Goal: Check status: Check status

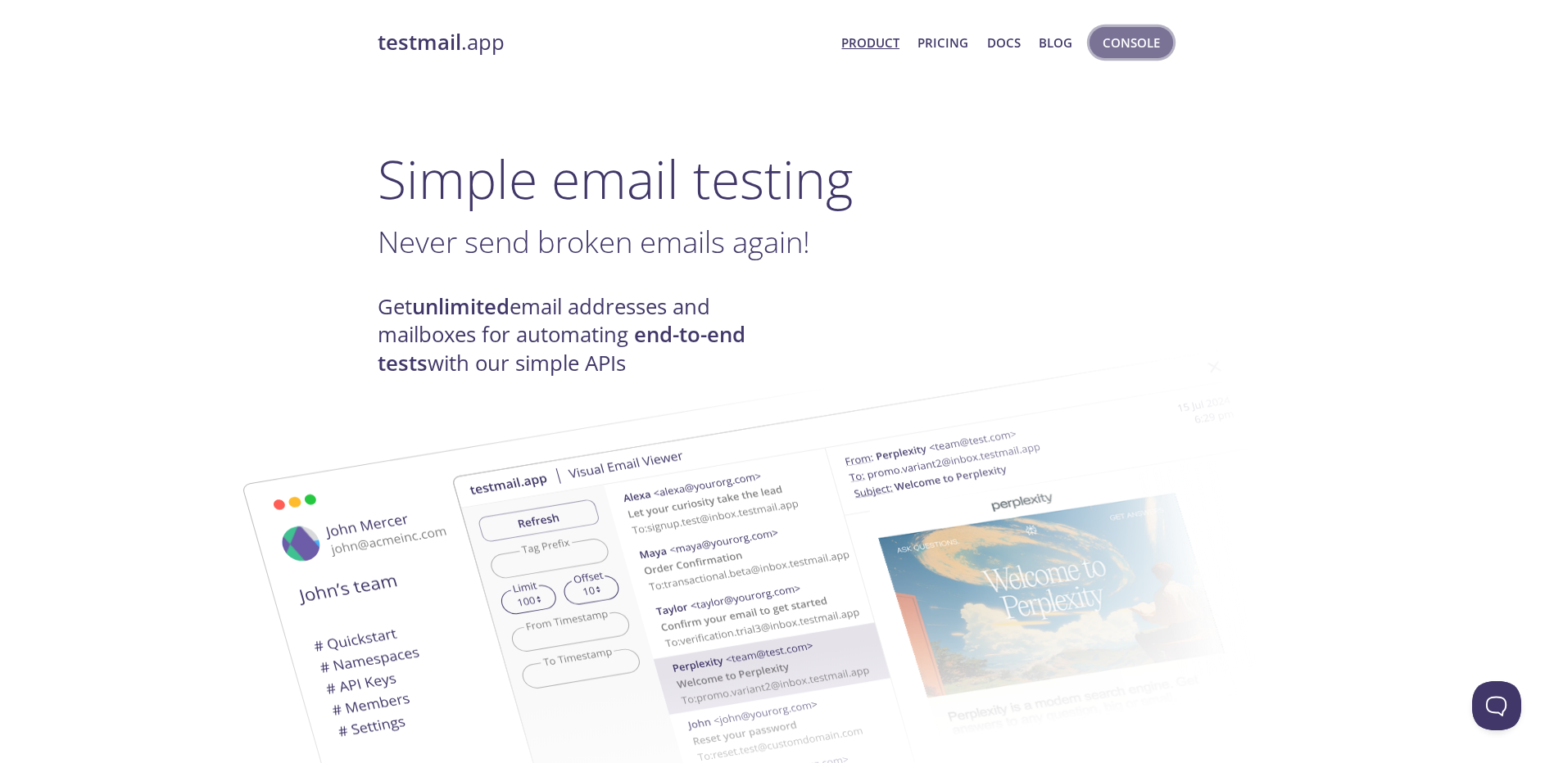
click at [1124, 41] on span "Console" at bounding box center [1130, 42] width 57 height 21
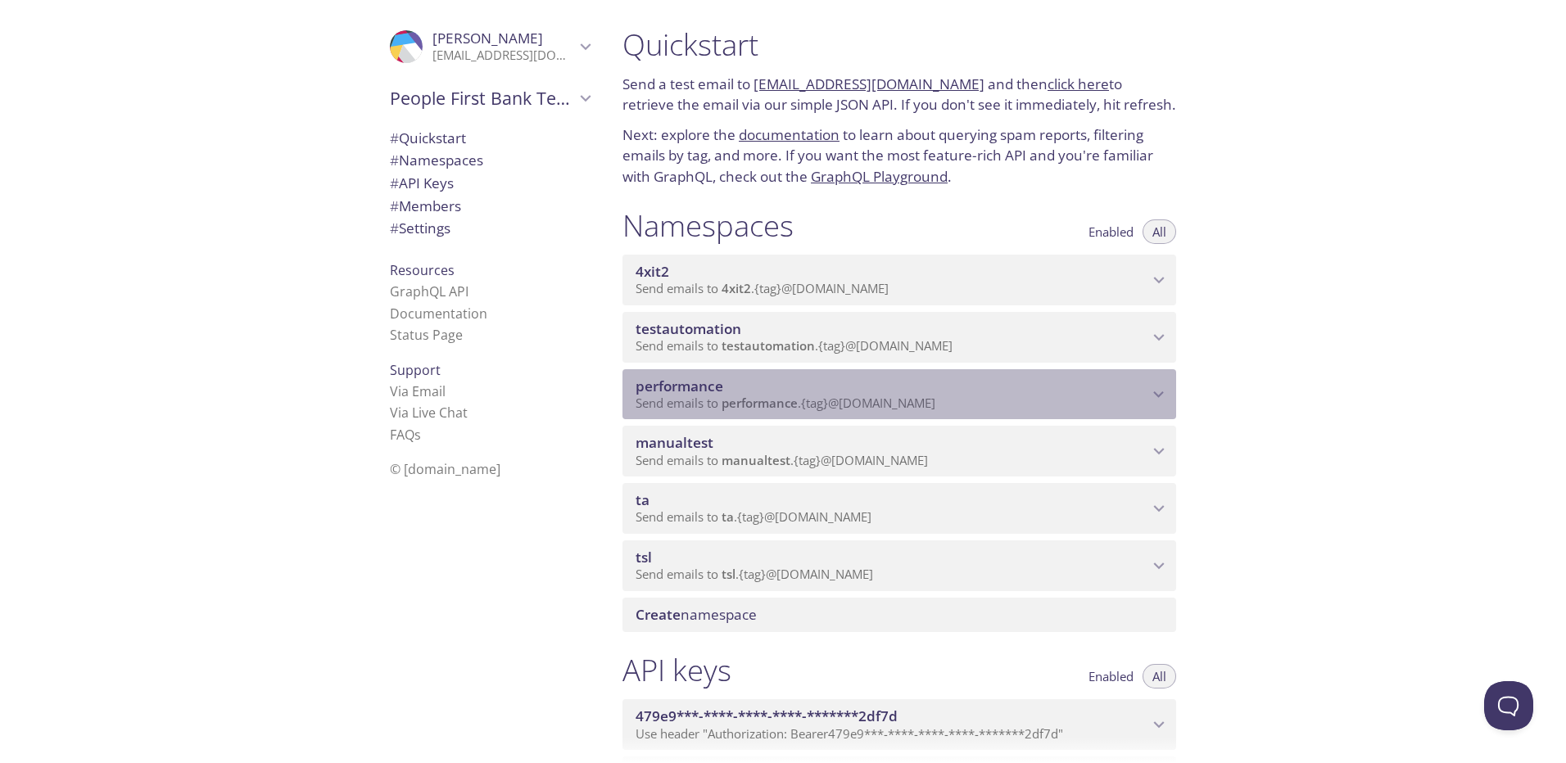
click at [840, 390] on span "performance" at bounding box center [892, 387] width 513 height 18
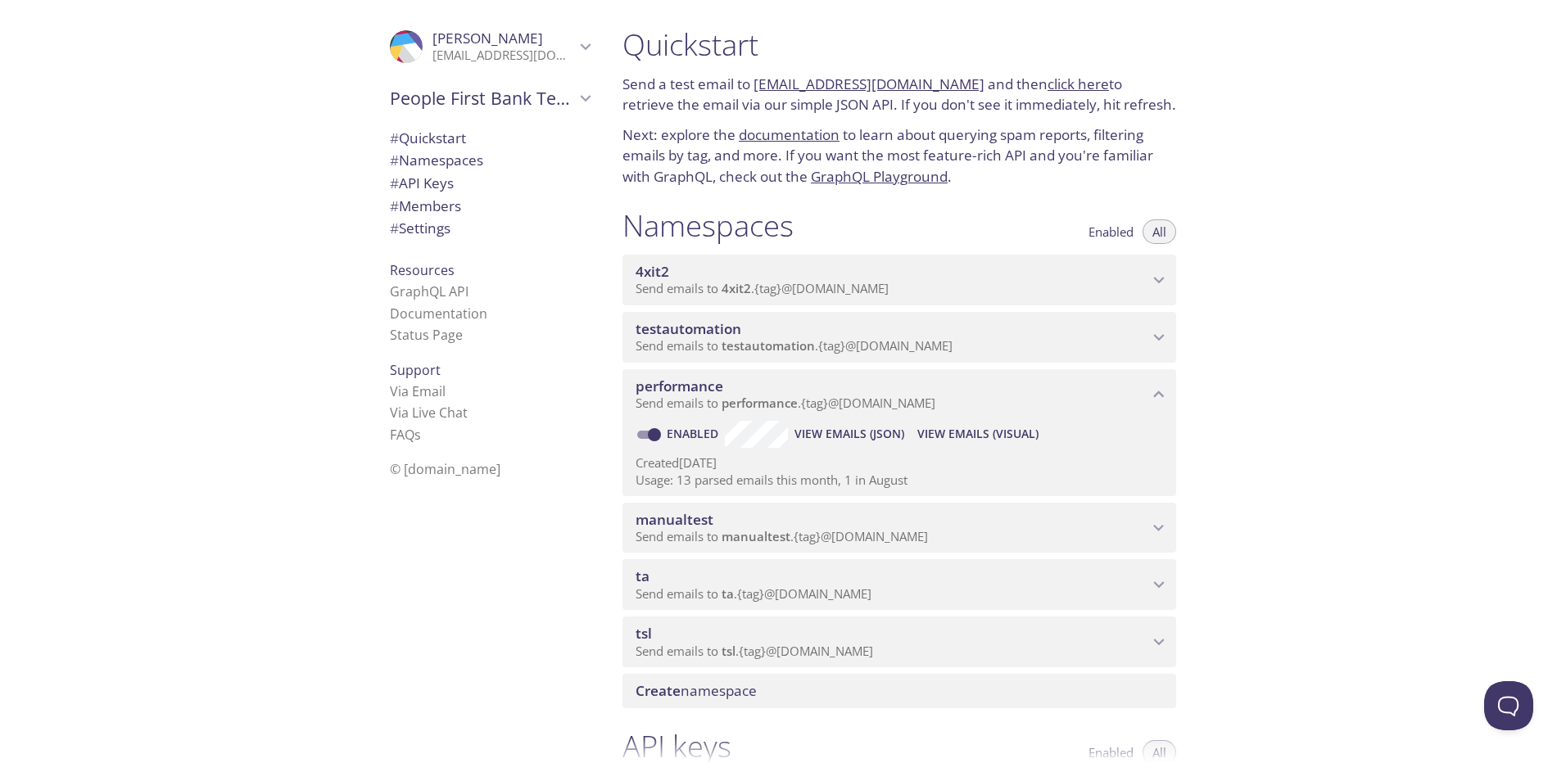
click at [980, 436] on span "View Emails (Visual)" at bounding box center [977, 434] width 121 height 20
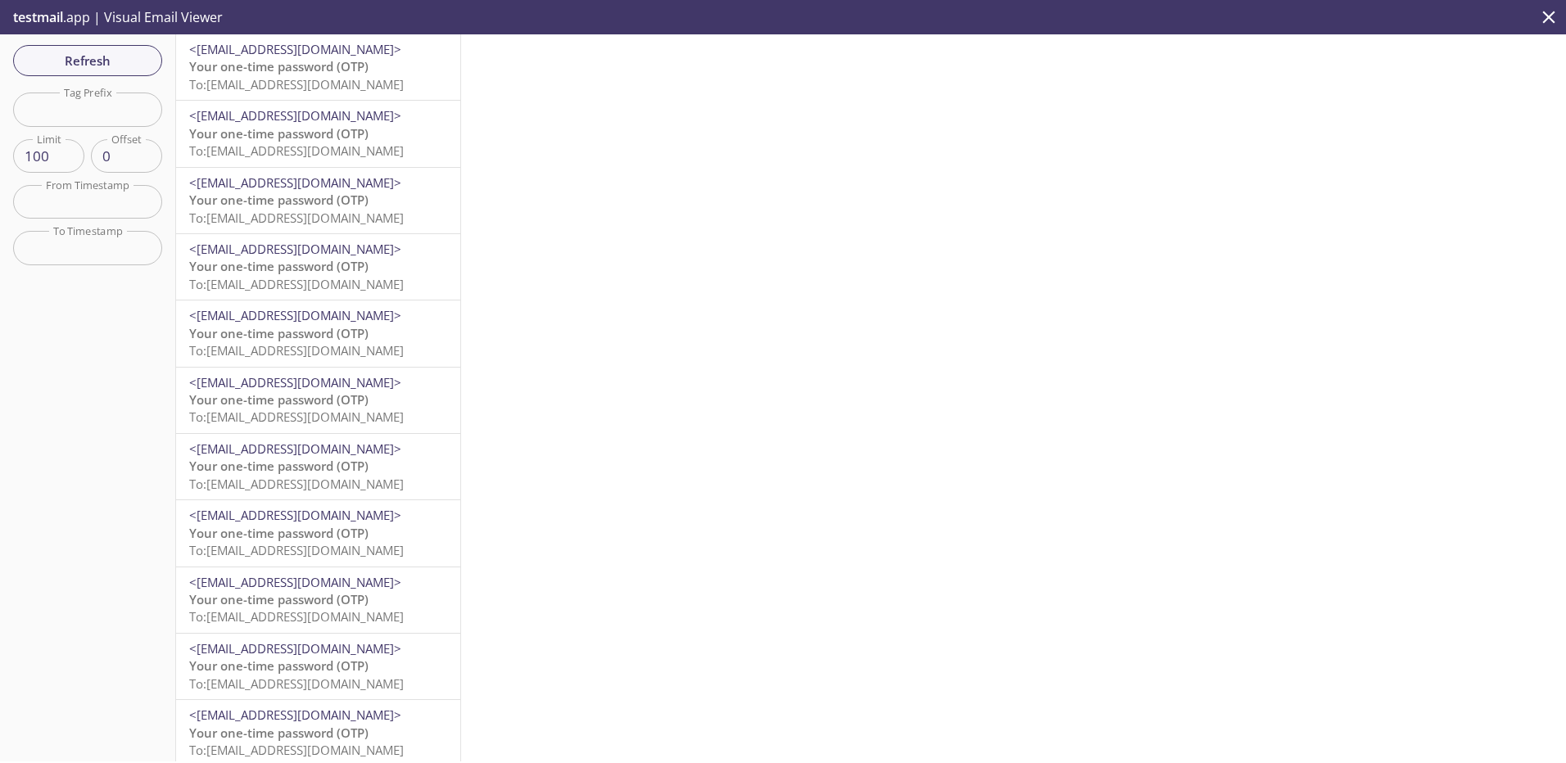
click at [308, 74] on span "Your one-time password (OTP)" at bounding box center [278, 66] width 179 height 16
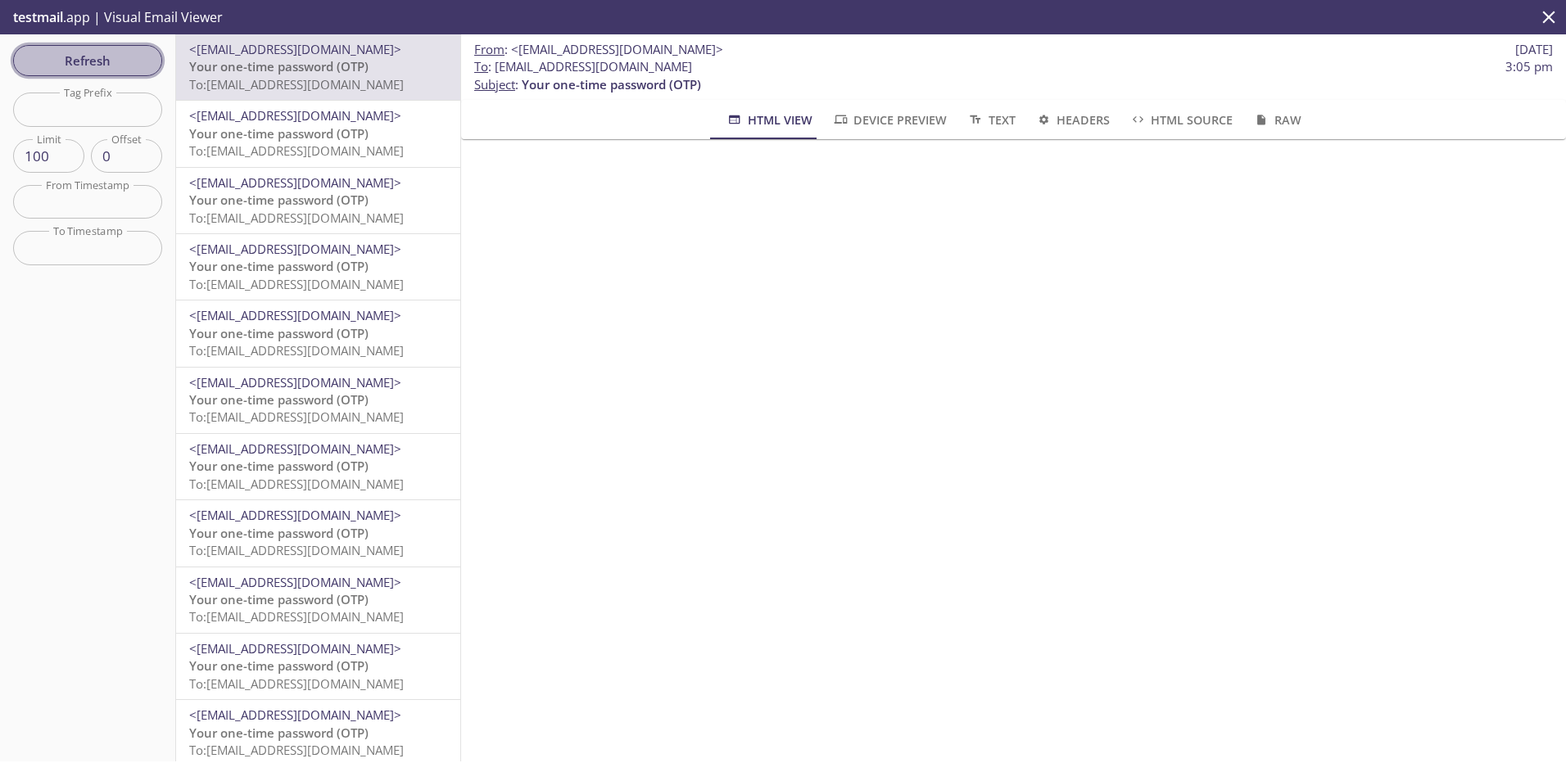
click at [71, 64] on span "Refresh" at bounding box center [87, 60] width 123 height 21
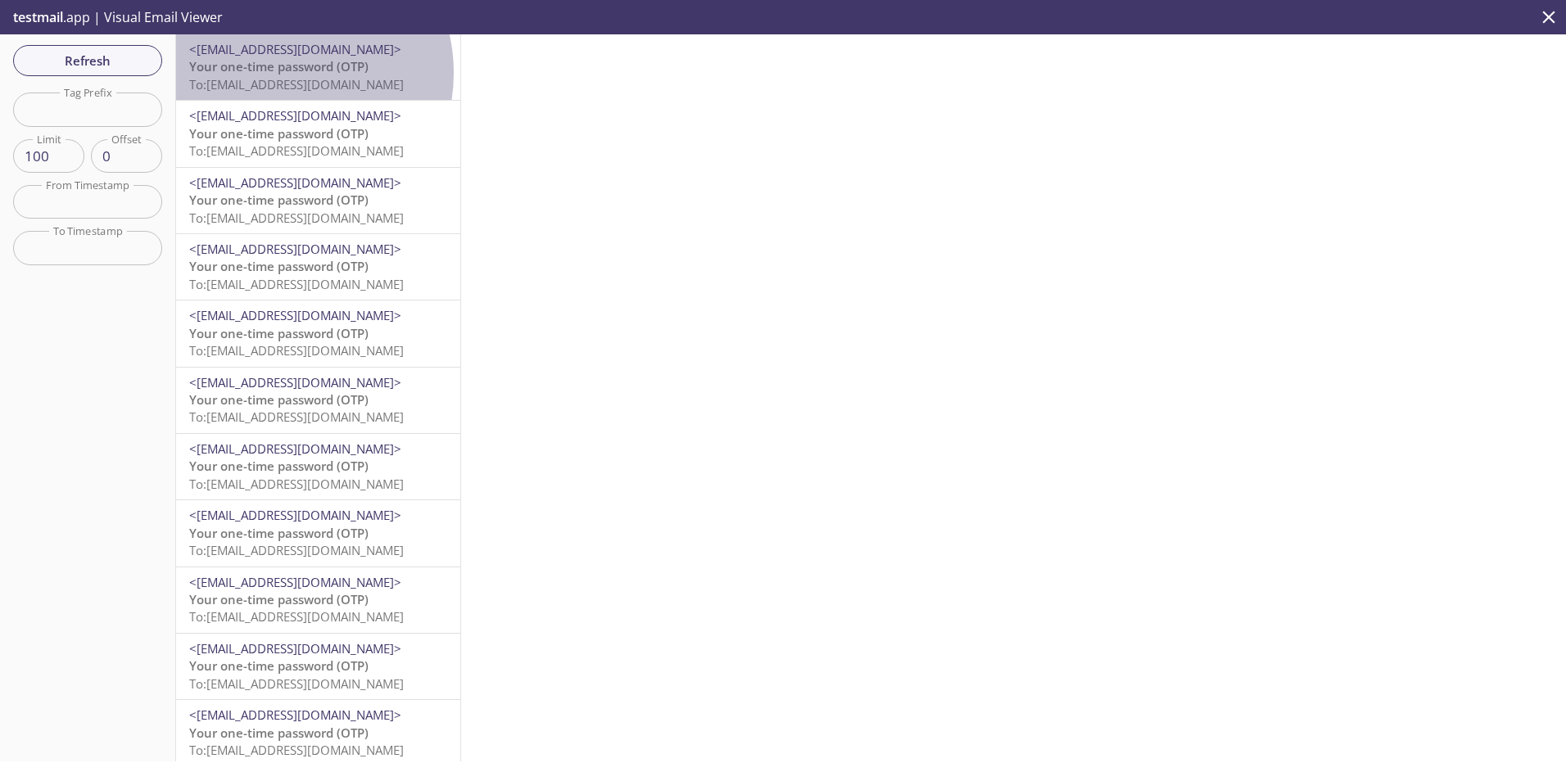
click at [282, 73] on span "Your one-time password (OTP)" at bounding box center [278, 66] width 179 height 16
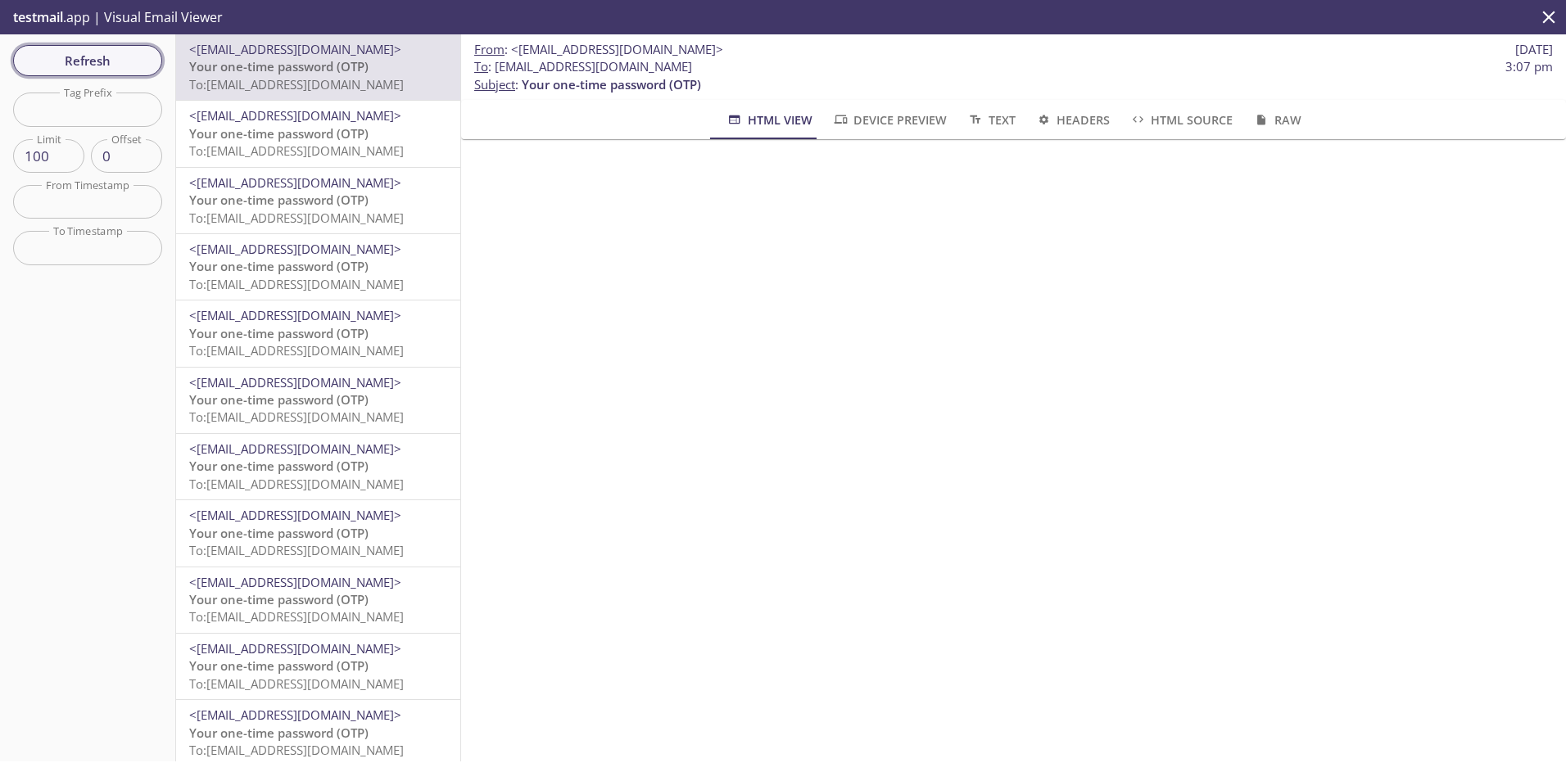
click at [115, 60] on span "Refresh" at bounding box center [87, 60] width 123 height 21
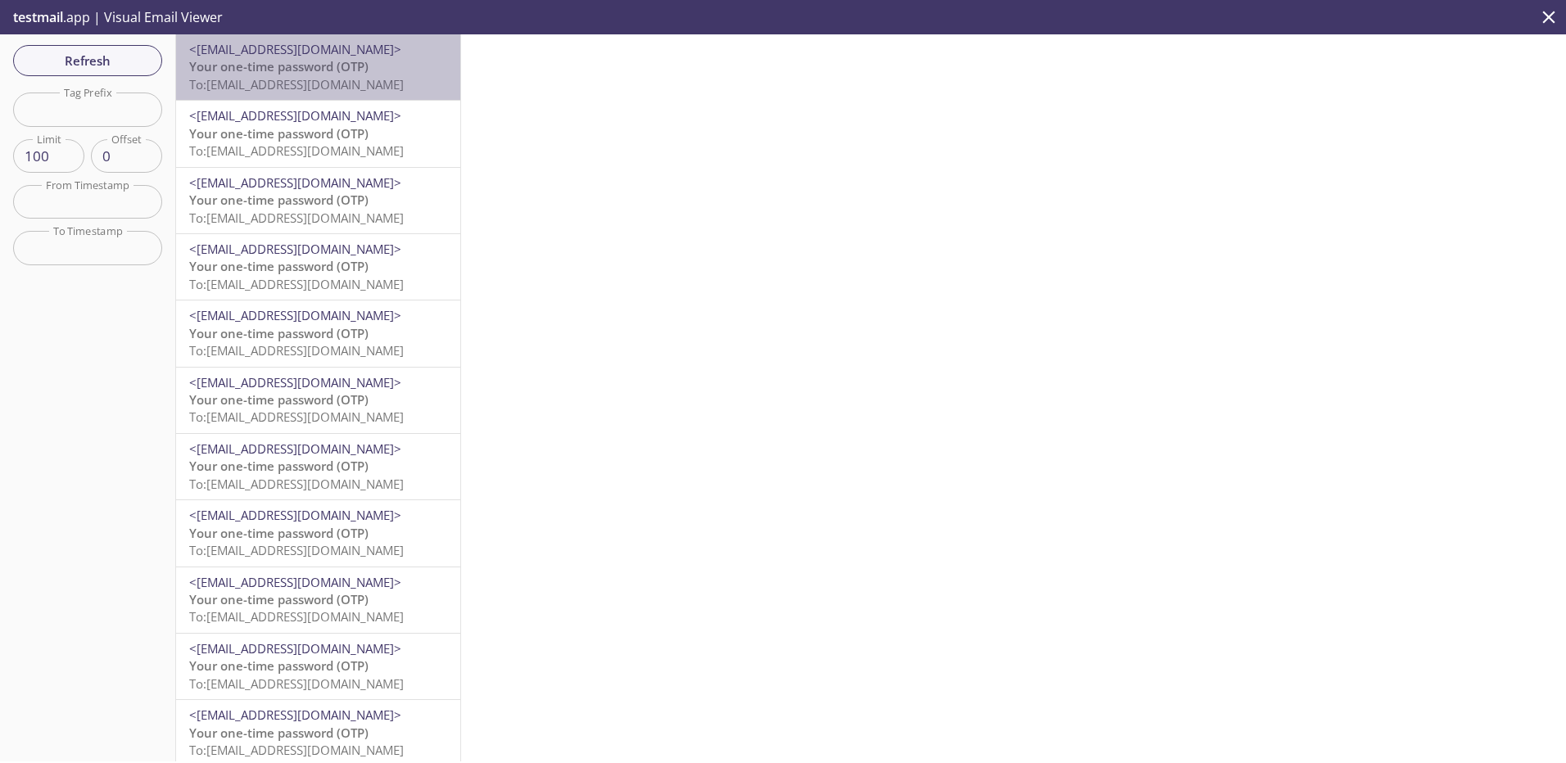
click at [381, 83] on span "To: performance.volpfbhp@inbox.testmail.app" at bounding box center [296, 84] width 215 height 16
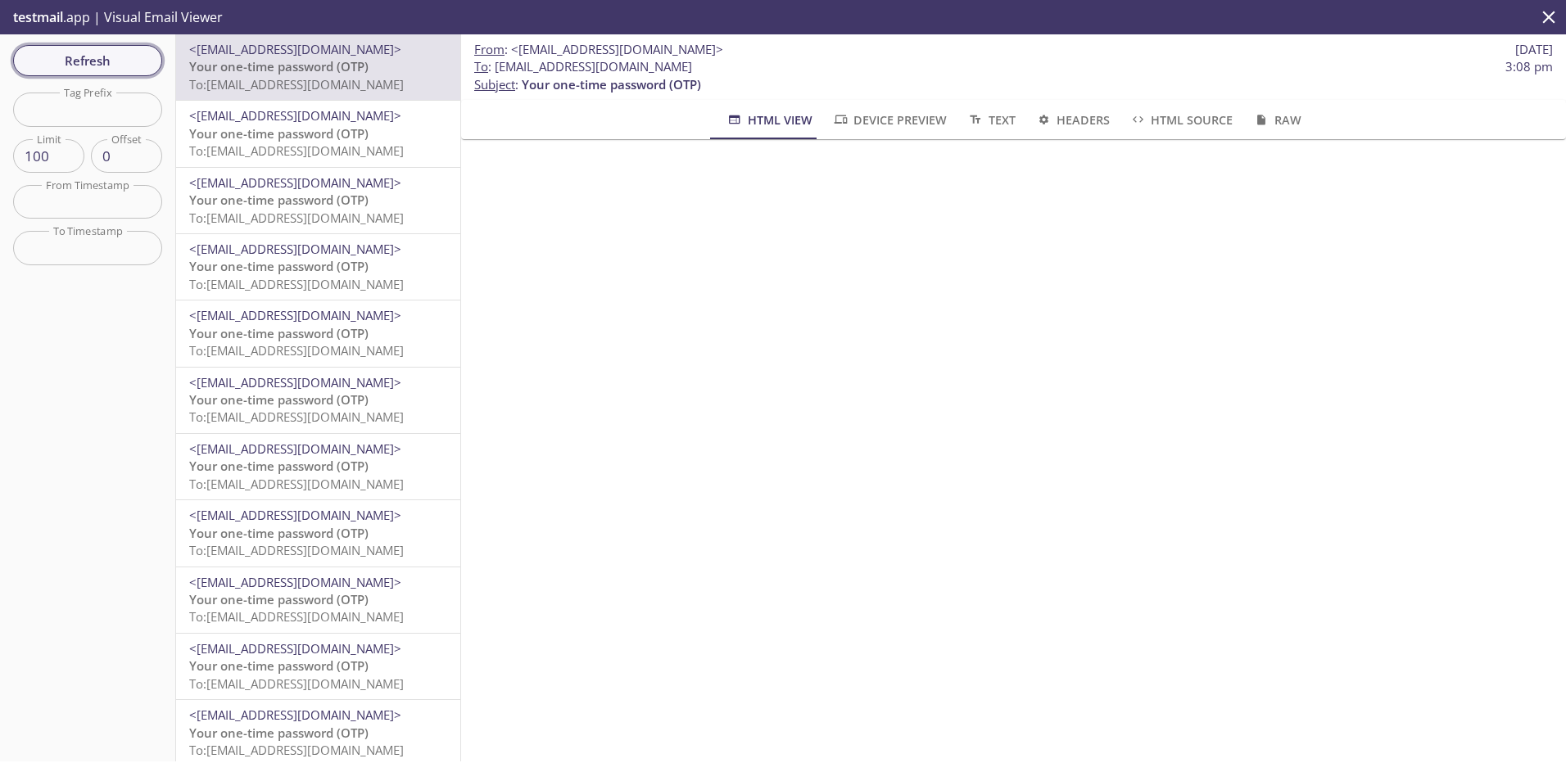
click at [129, 53] on span "Refresh" at bounding box center [87, 60] width 123 height 21
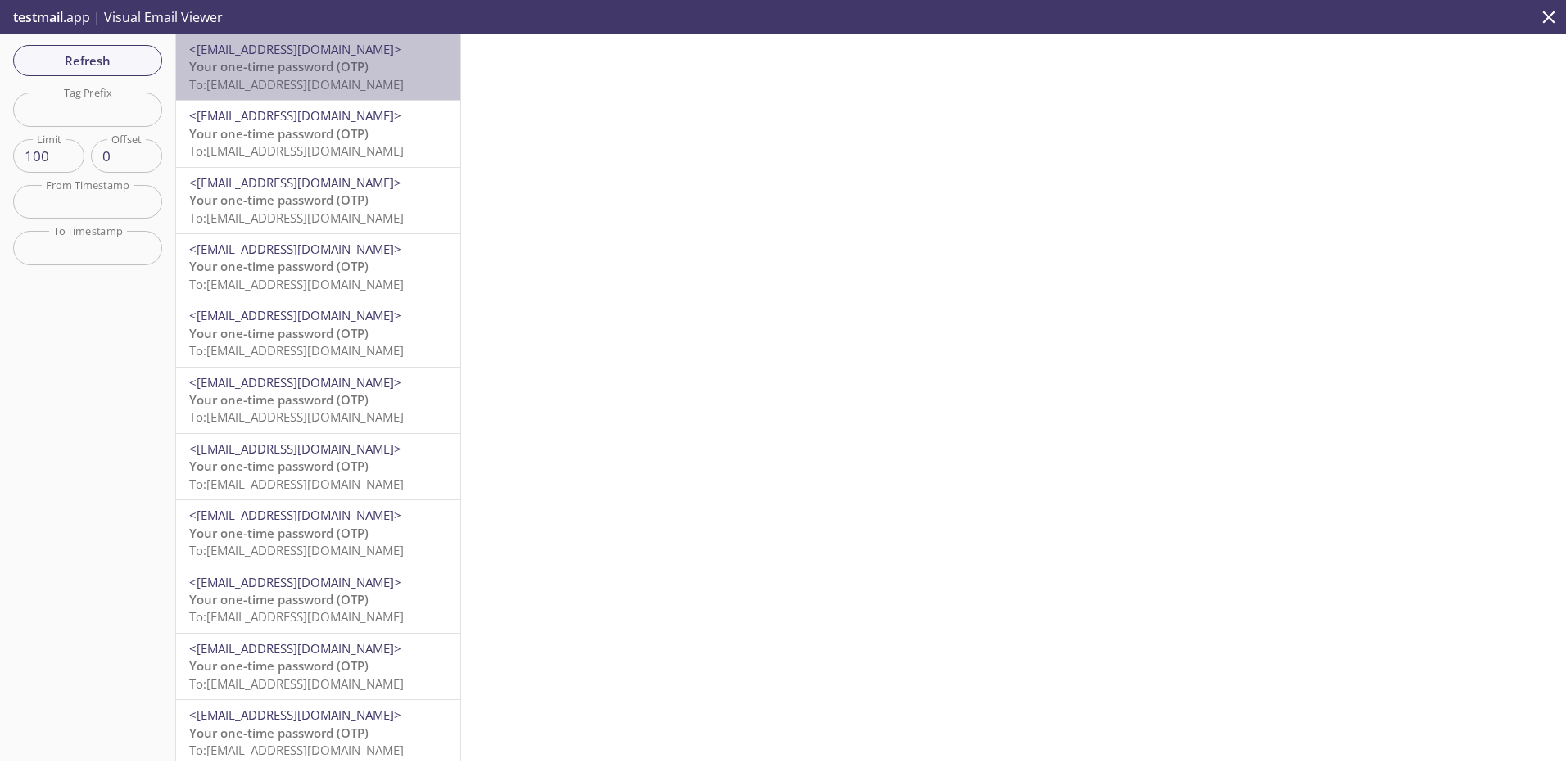
click at [344, 68] on span "Your one-time password (OTP)" at bounding box center [278, 66] width 179 height 16
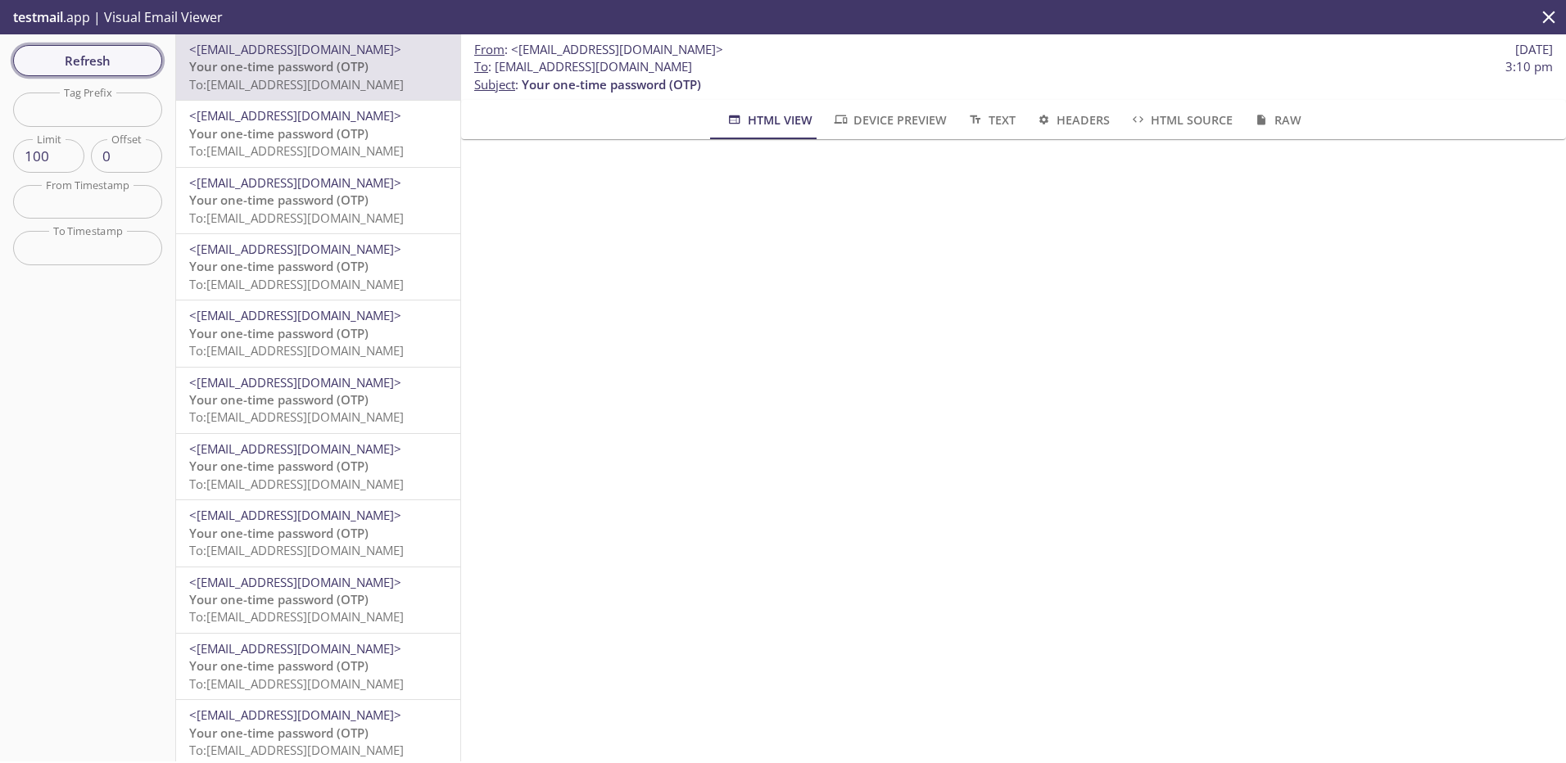
click at [116, 53] on span "Refresh" at bounding box center [87, 60] width 123 height 21
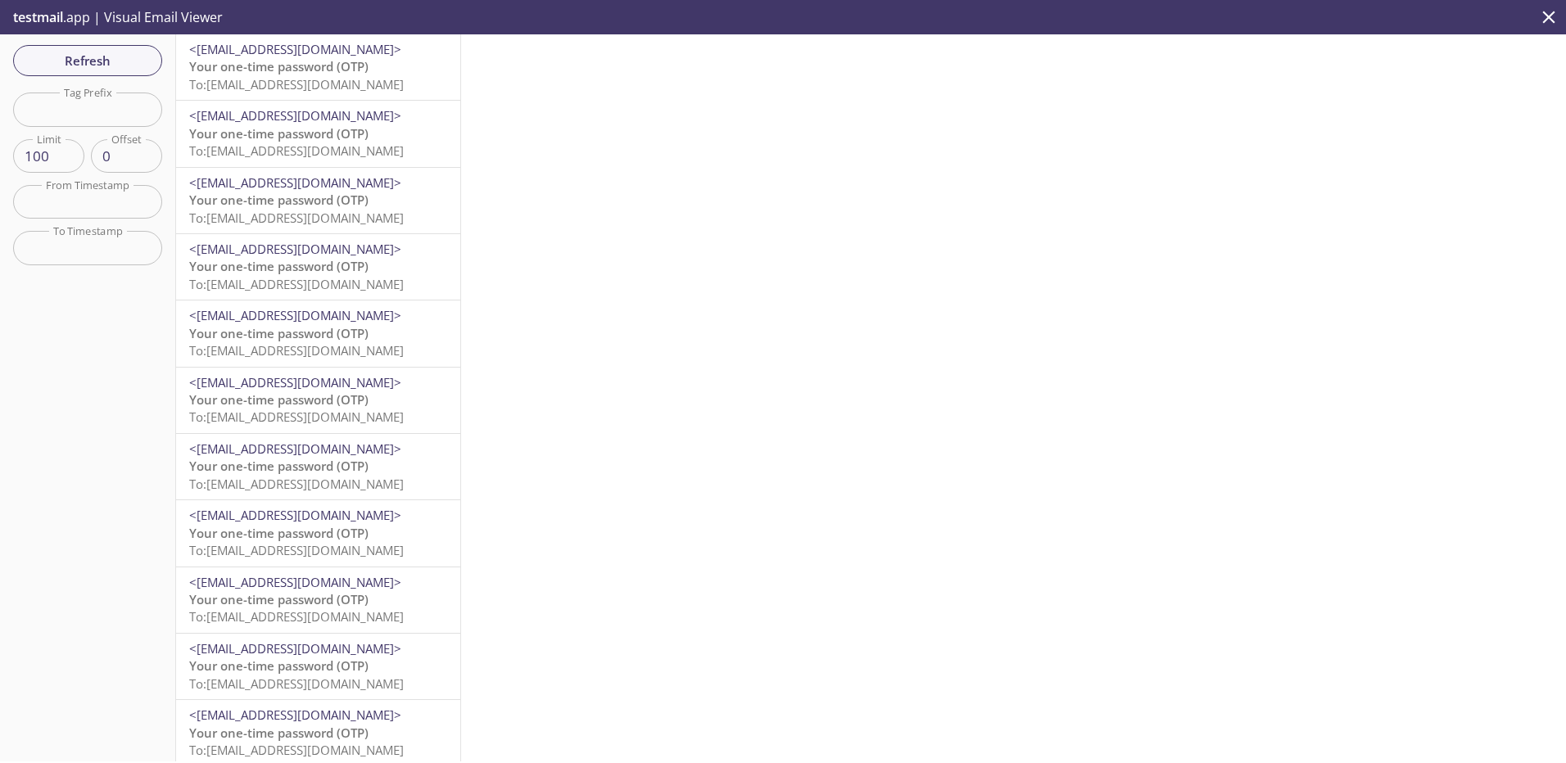
click at [340, 75] on span "Your one-time password (OTP)" at bounding box center [278, 66] width 179 height 16
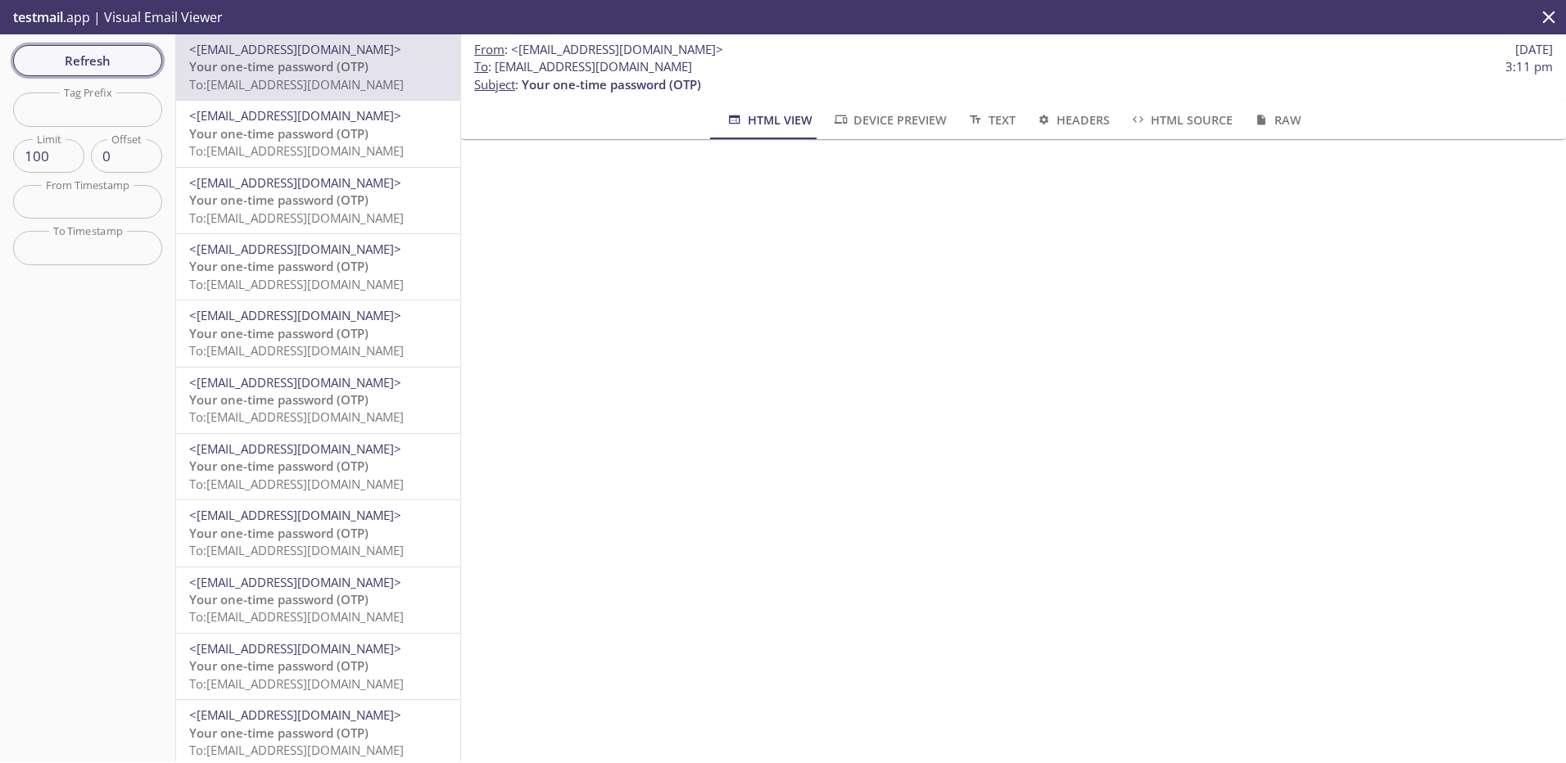
click at [66, 55] on span "Refresh" at bounding box center [87, 60] width 123 height 21
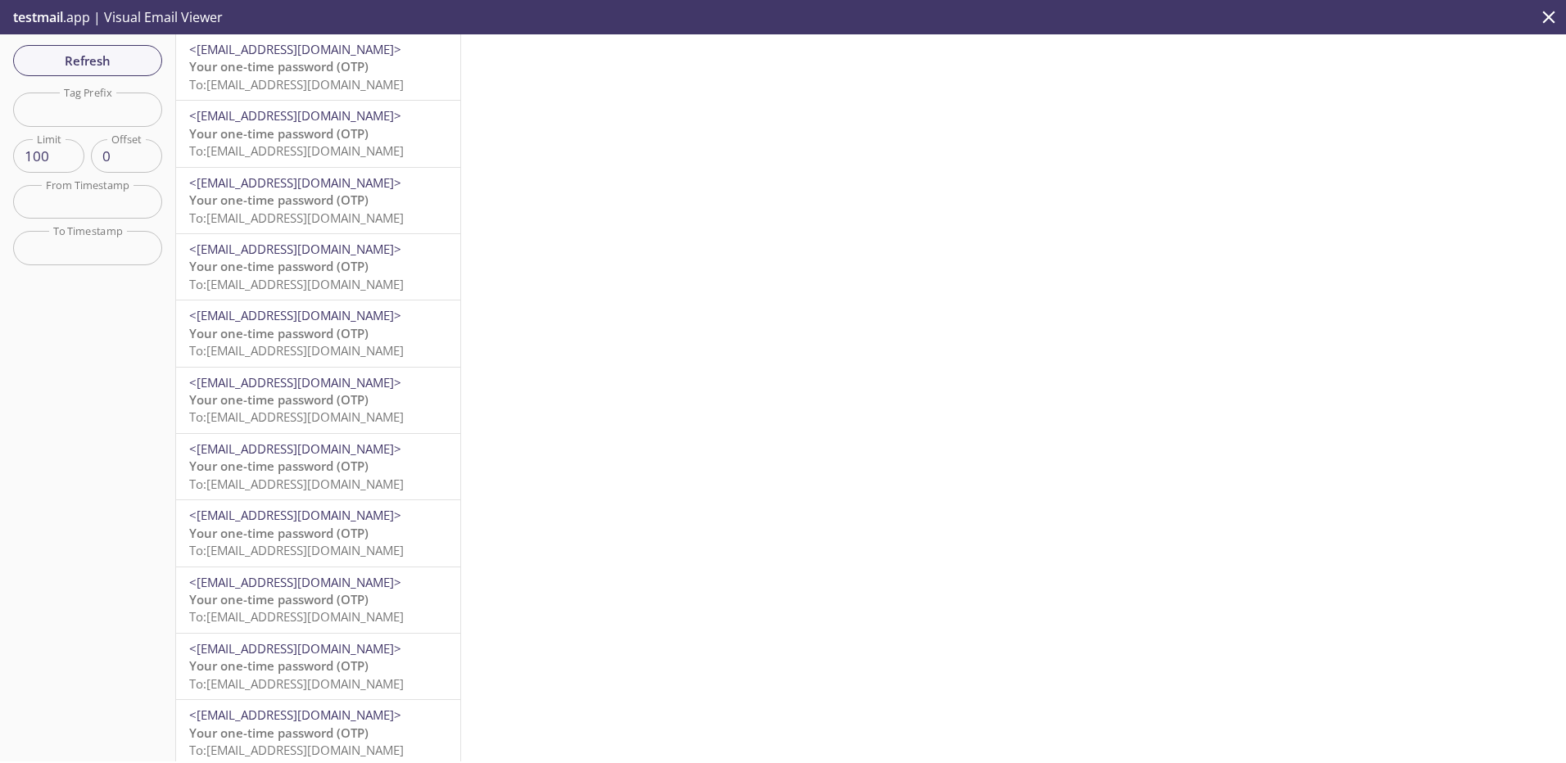
click at [349, 83] on span "To: performance.acbnxfte@inbox.testmail.app" at bounding box center [296, 84] width 215 height 16
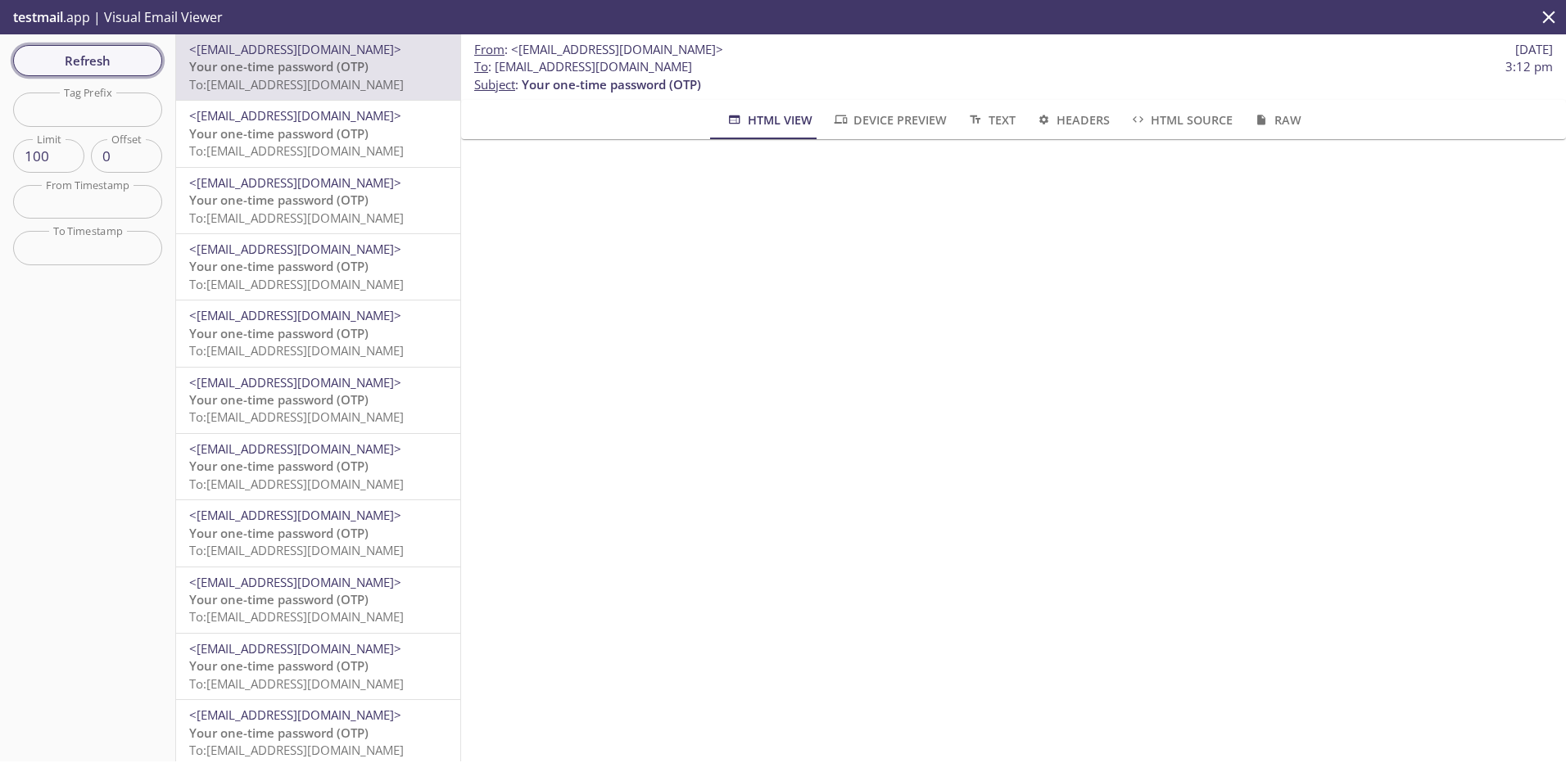
click at [62, 50] on span "Refresh" at bounding box center [87, 60] width 123 height 21
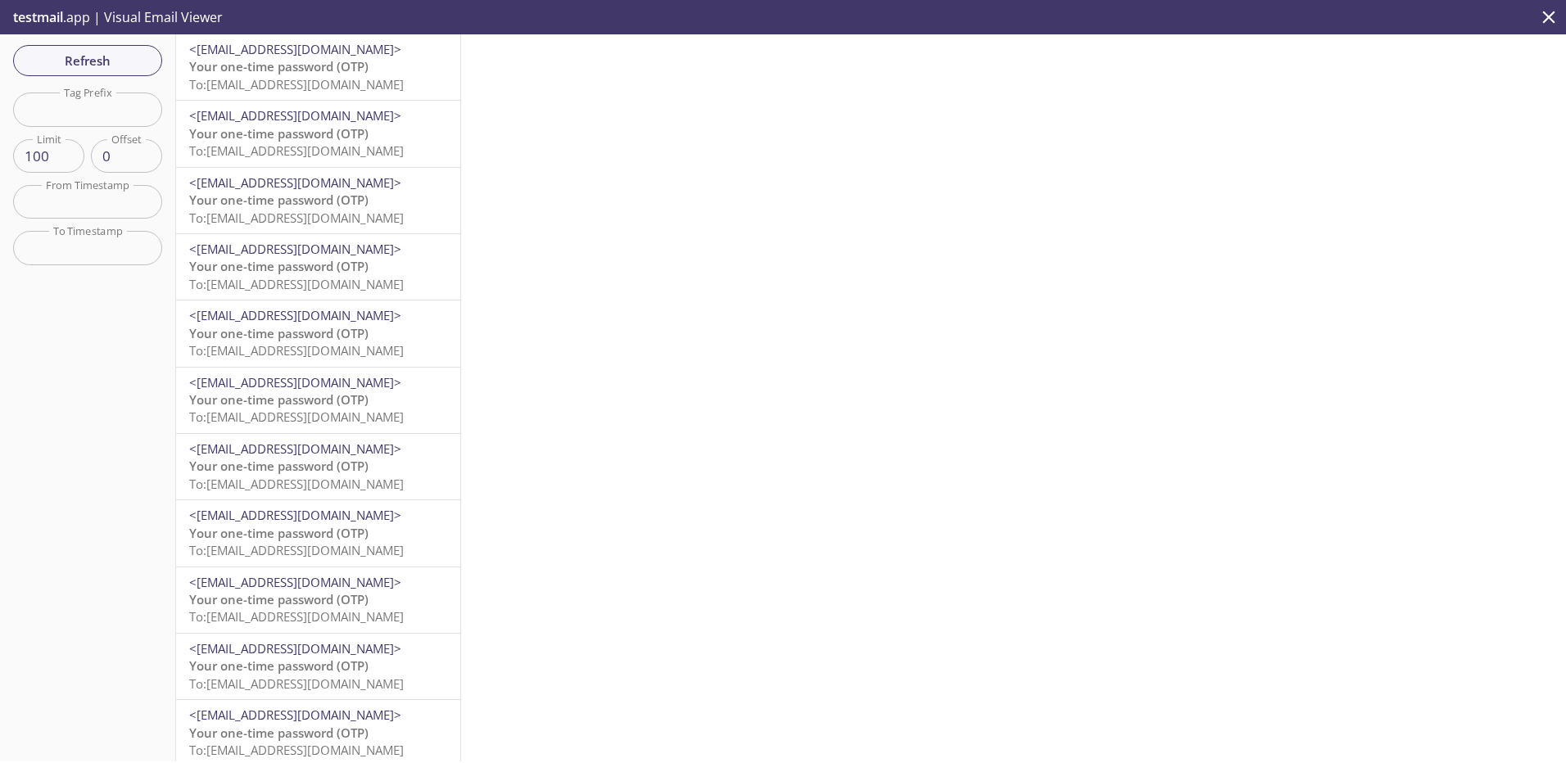
click at [299, 70] on span "Your one-time password (OTP)" at bounding box center [278, 66] width 179 height 16
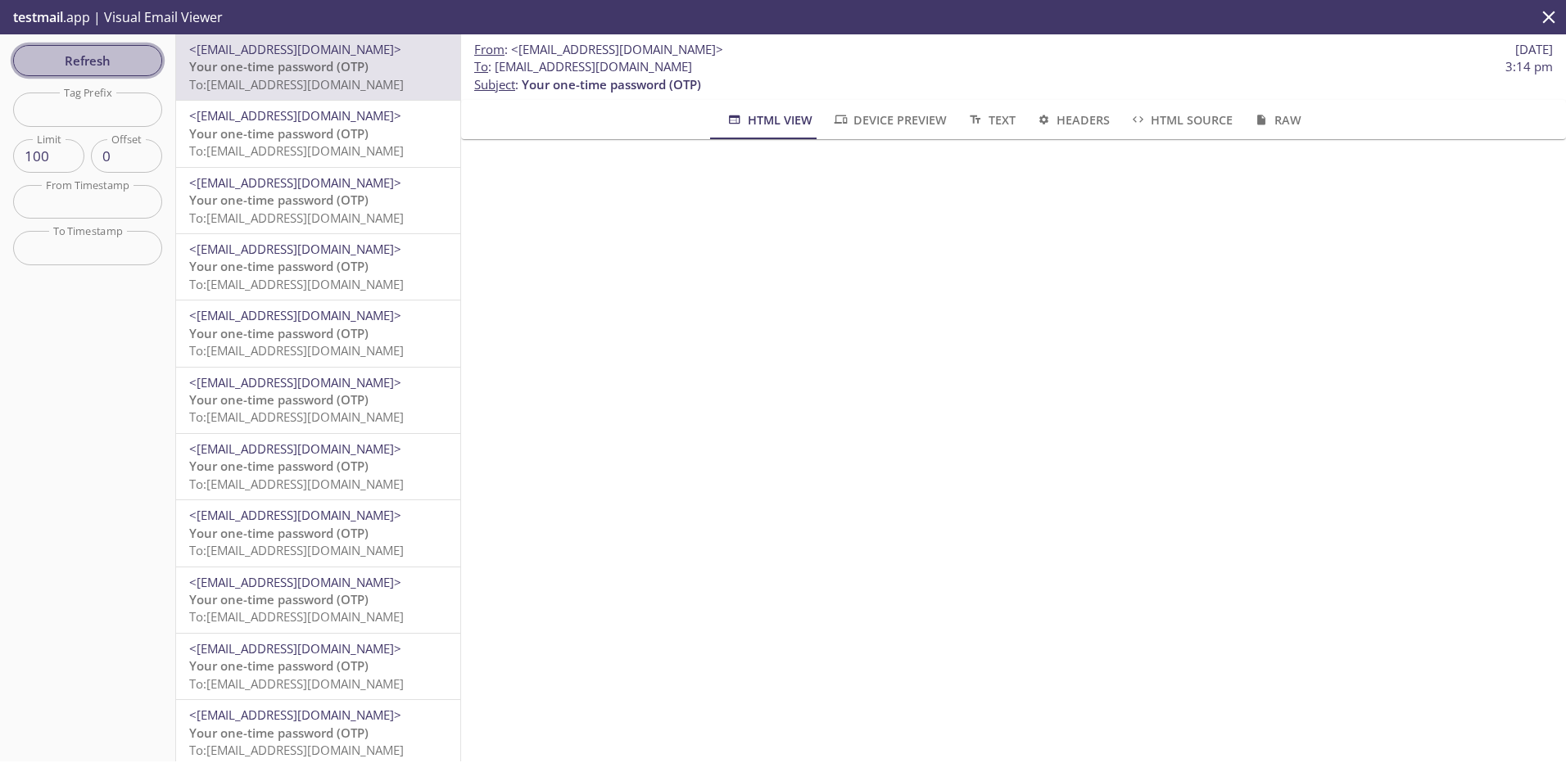
click at [53, 60] on span "Refresh" at bounding box center [87, 60] width 123 height 21
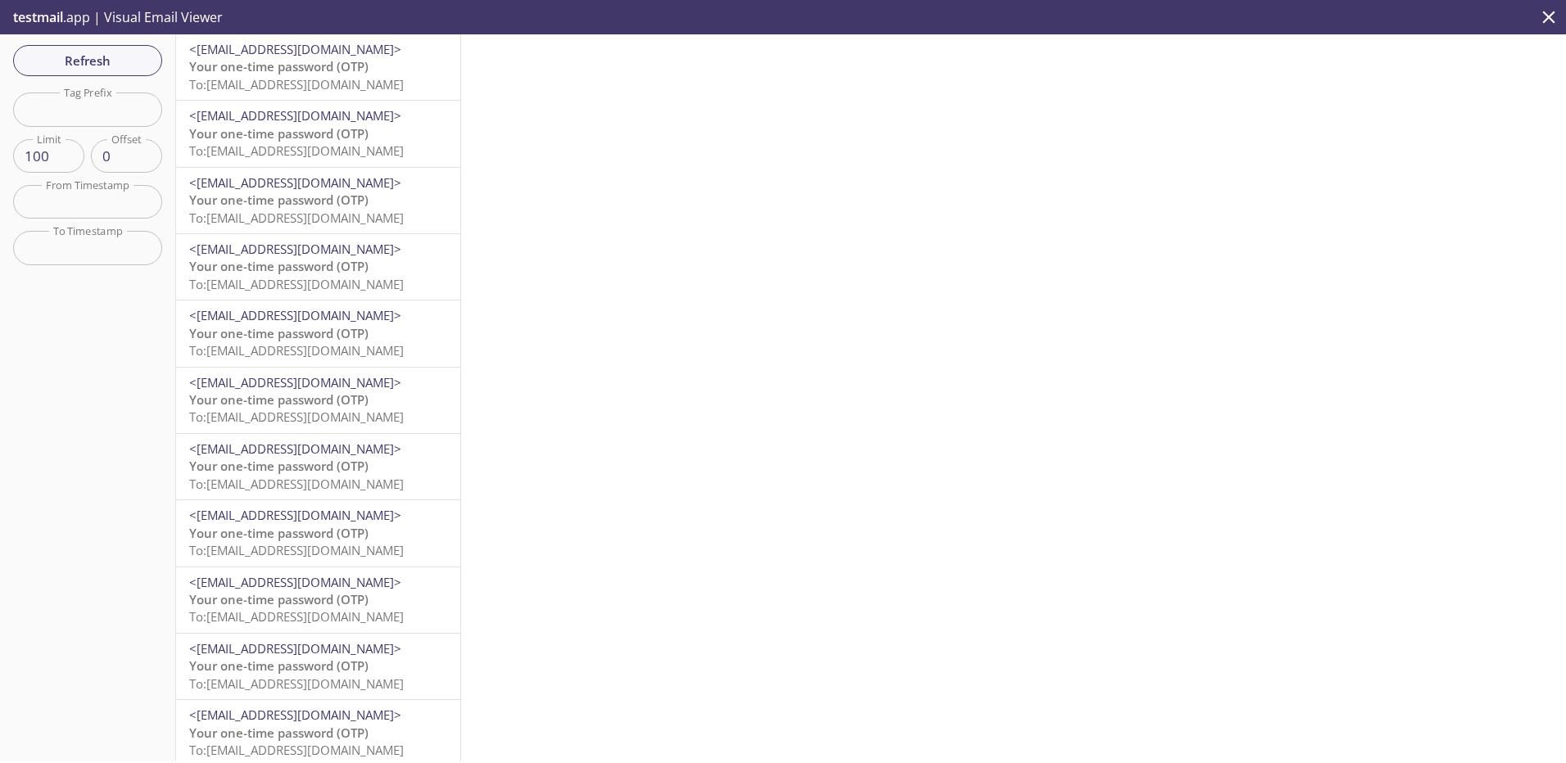
click at [324, 71] on span "Your one-time password (OTP)" at bounding box center [278, 66] width 179 height 16
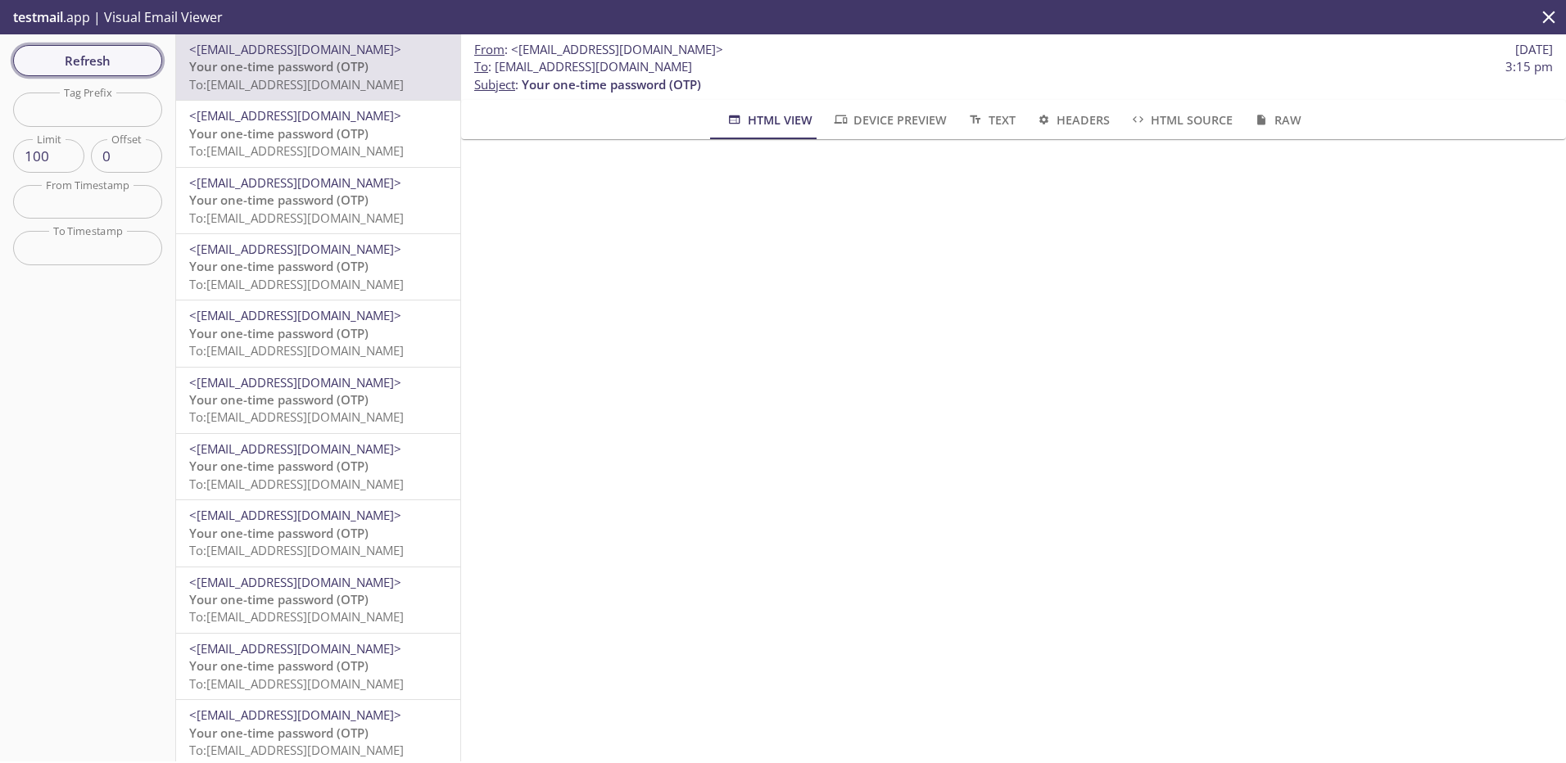
click at [129, 63] on span "Refresh" at bounding box center [87, 60] width 123 height 21
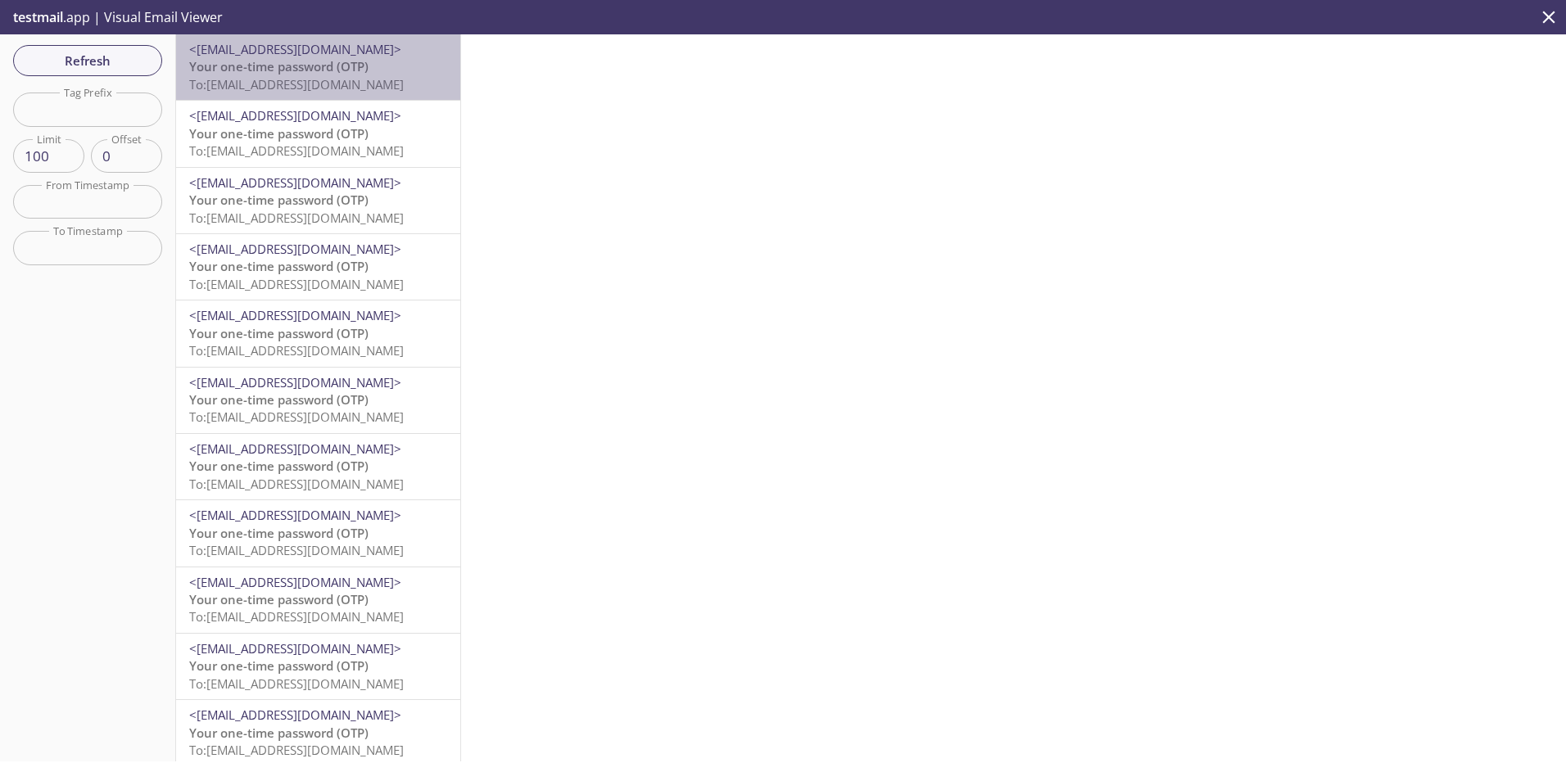
click at [339, 74] on span "Your one-time password (OTP)" at bounding box center [278, 66] width 179 height 16
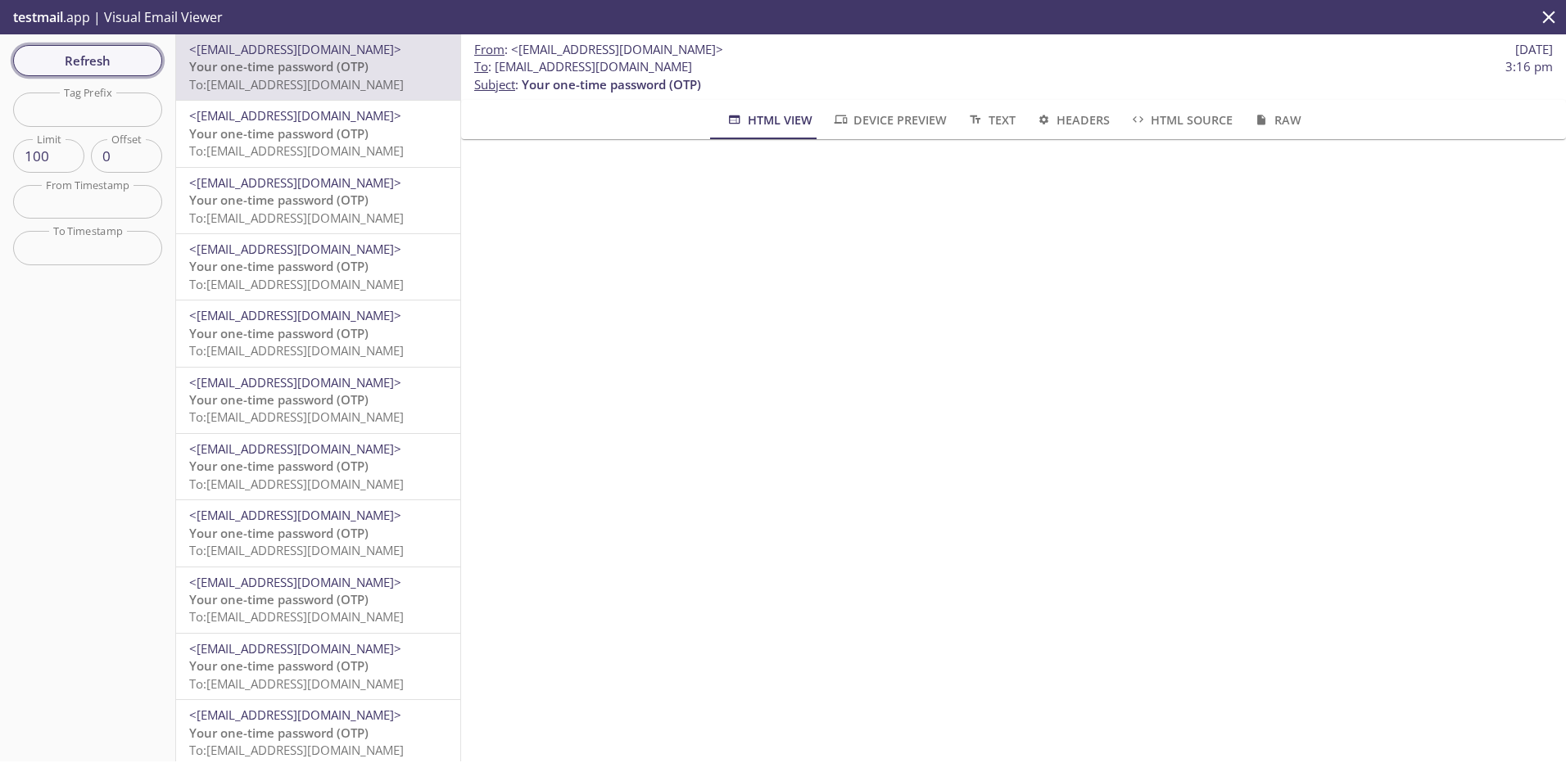
click at [59, 53] on span "Refresh" at bounding box center [87, 60] width 123 height 21
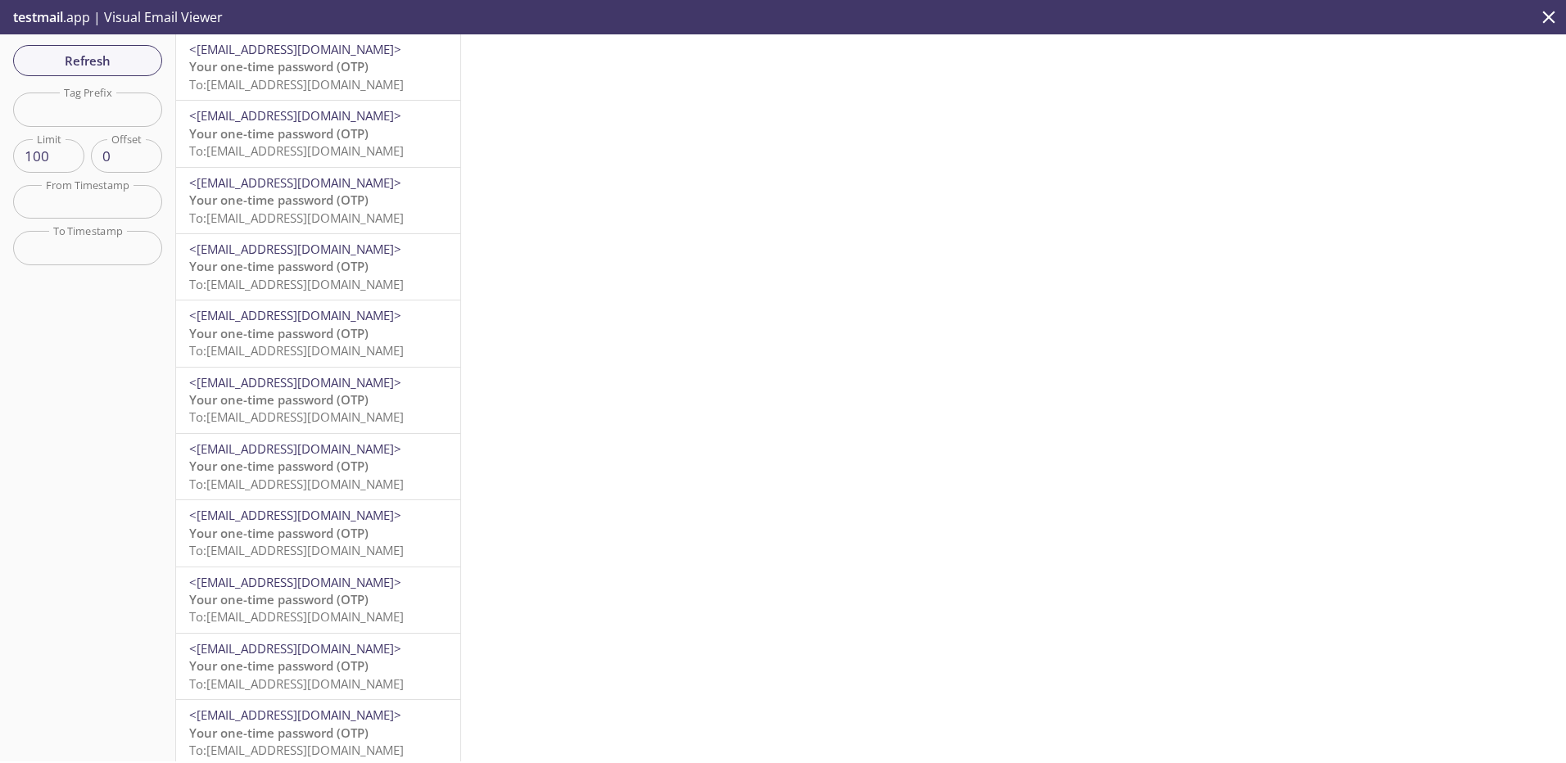
click at [360, 56] on span "<[EMAIL_ADDRESS][DOMAIN_NAME]>" at bounding box center [295, 49] width 212 height 16
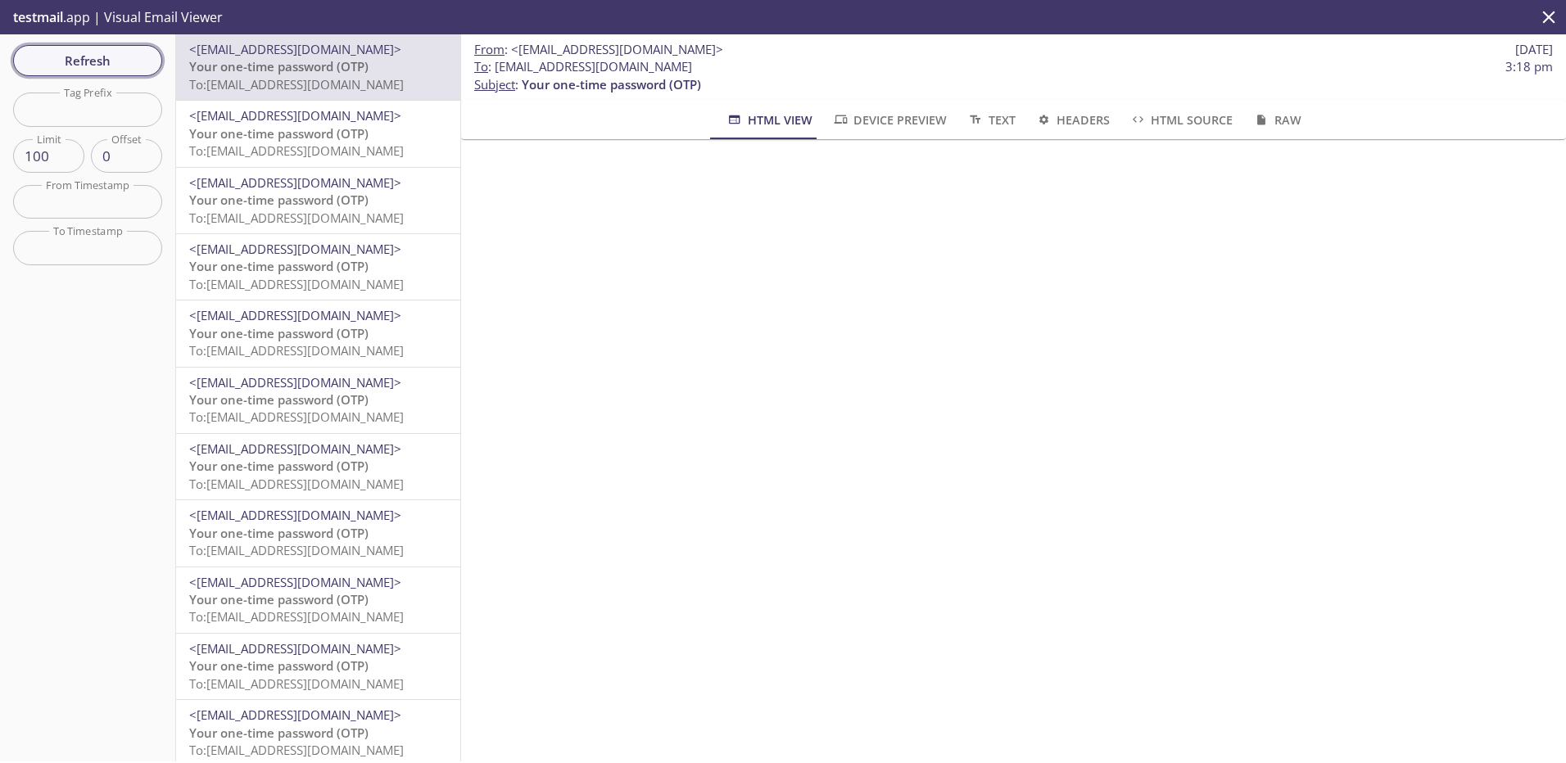
click at [131, 52] on span "Refresh" at bounding box center [87, 60] width 123 height 21
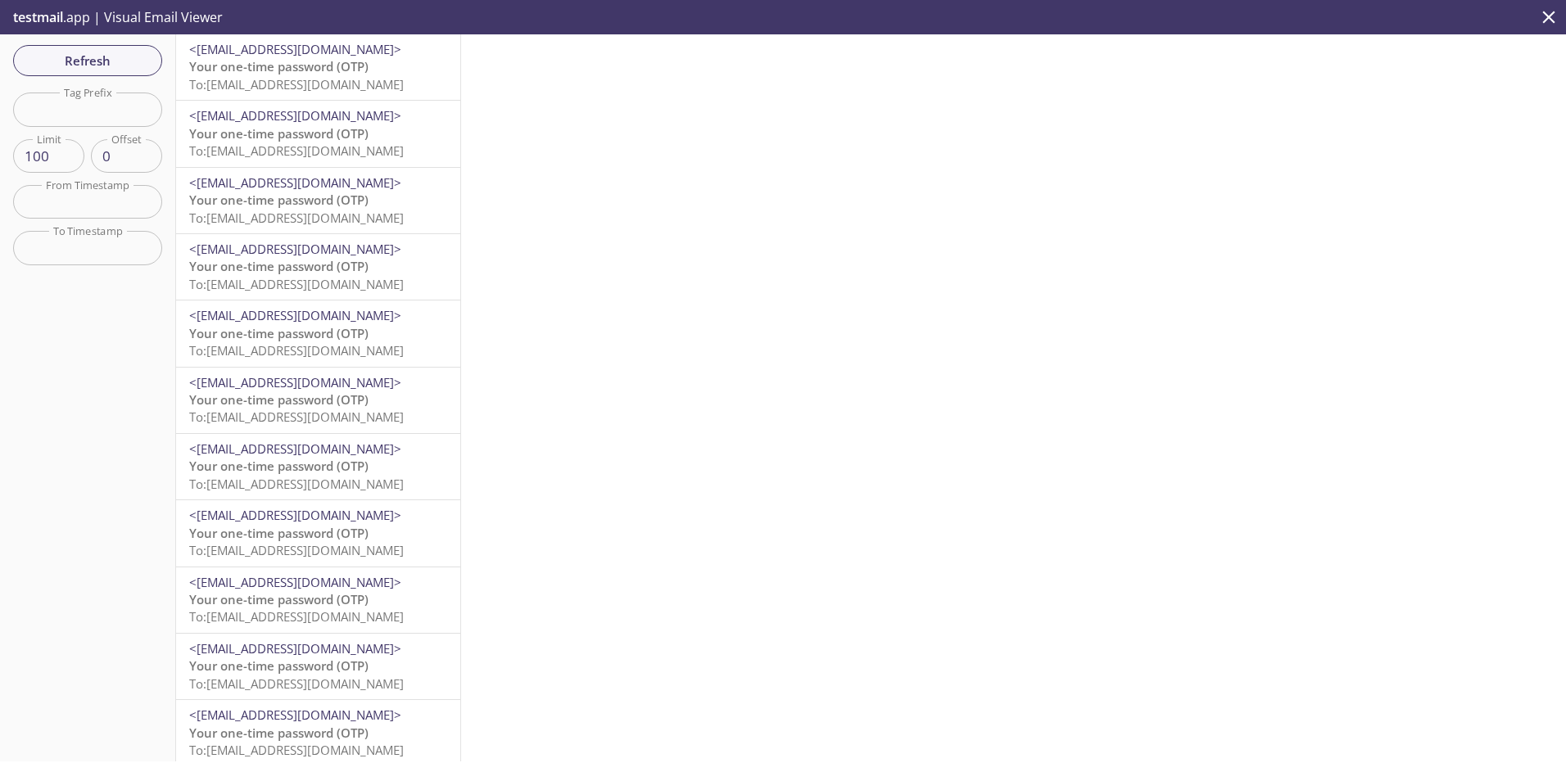
click at [346, 79] on span "To: performance.fdhcnsyr@inbox.testmail.app" at bounding box center [296, 84] width 215 height 16
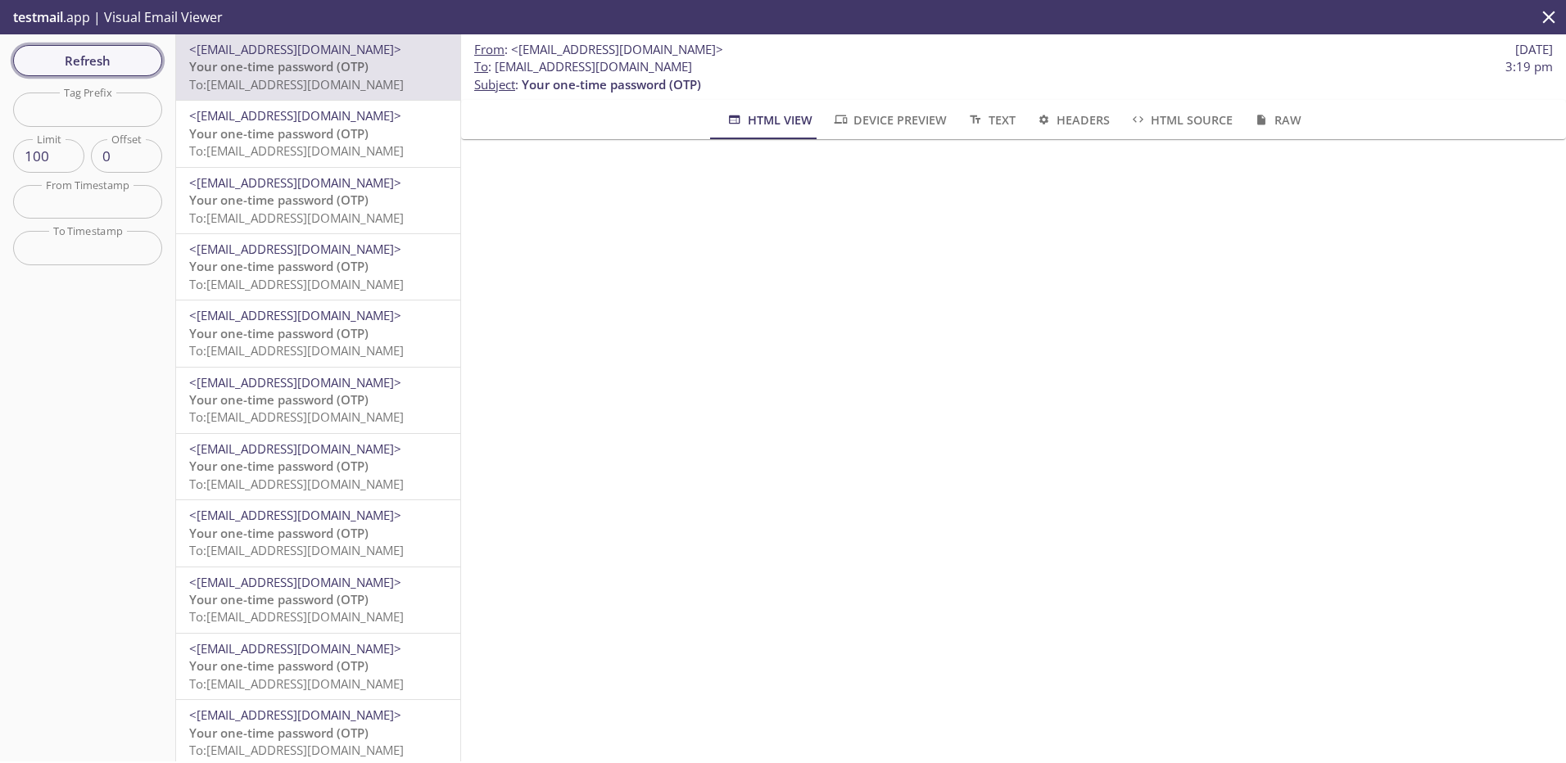
click at [85, 54] on span "Refresh" at bounding box center [87, 60] width 123 height 21
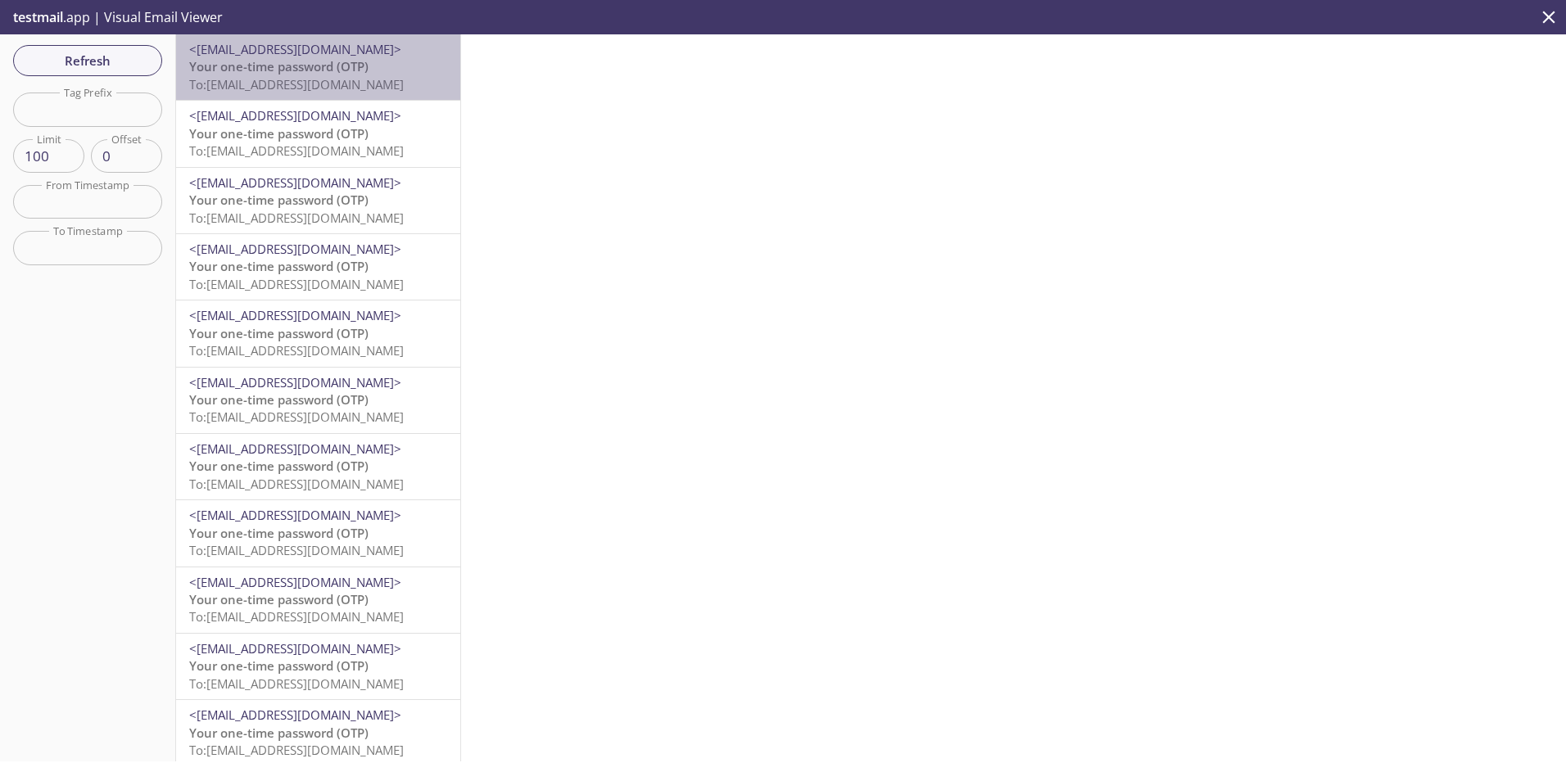
click at [381, 74] on p "Your one-time password (OTP) To: performance.xlkmdhgy@inbox.testmail.app" at bounding box center [318, 75] width 258 height 35
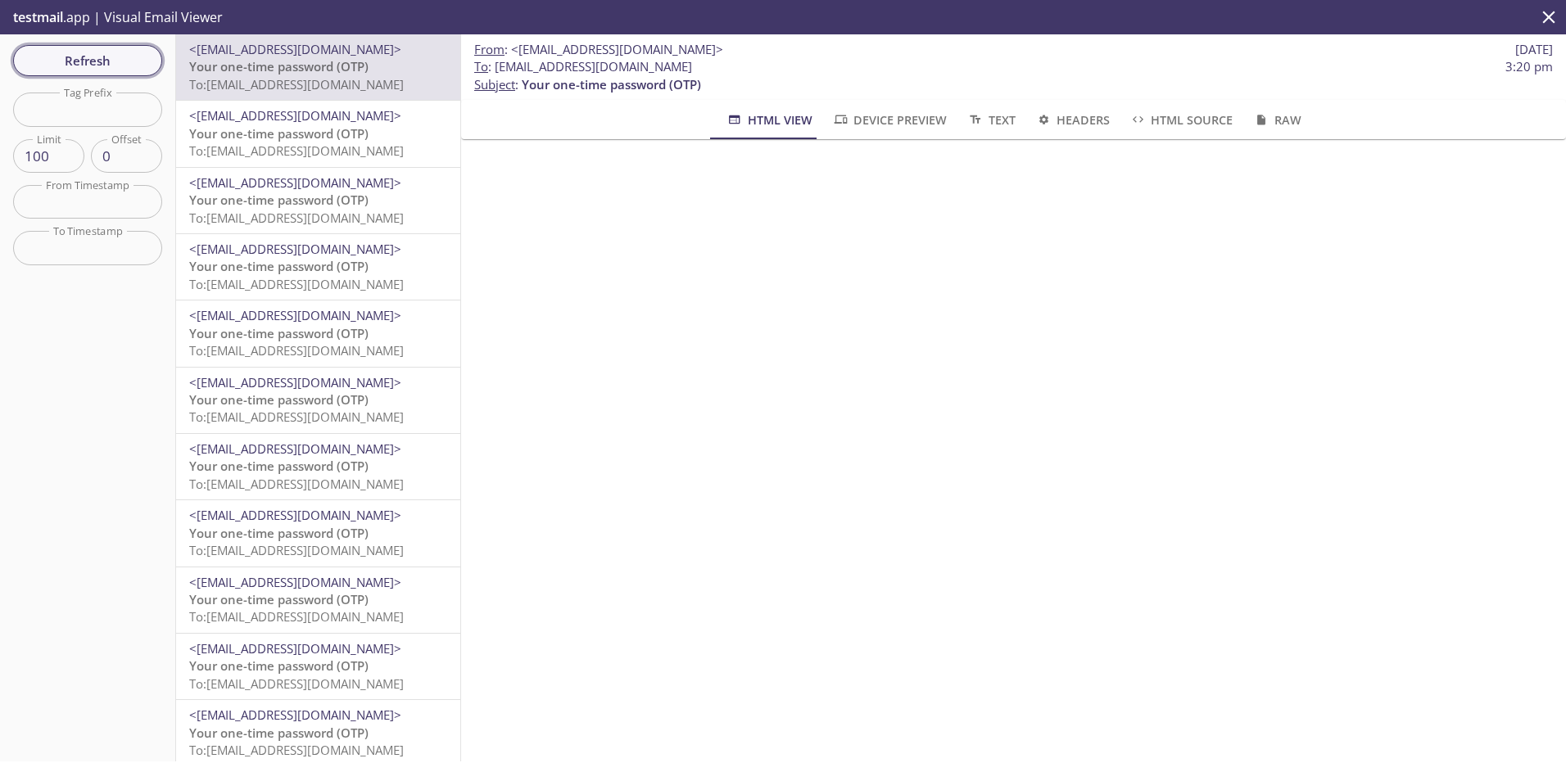
click at [124, 62] on span "Refresh" at bounding box center [87, 60] width 123 height 21
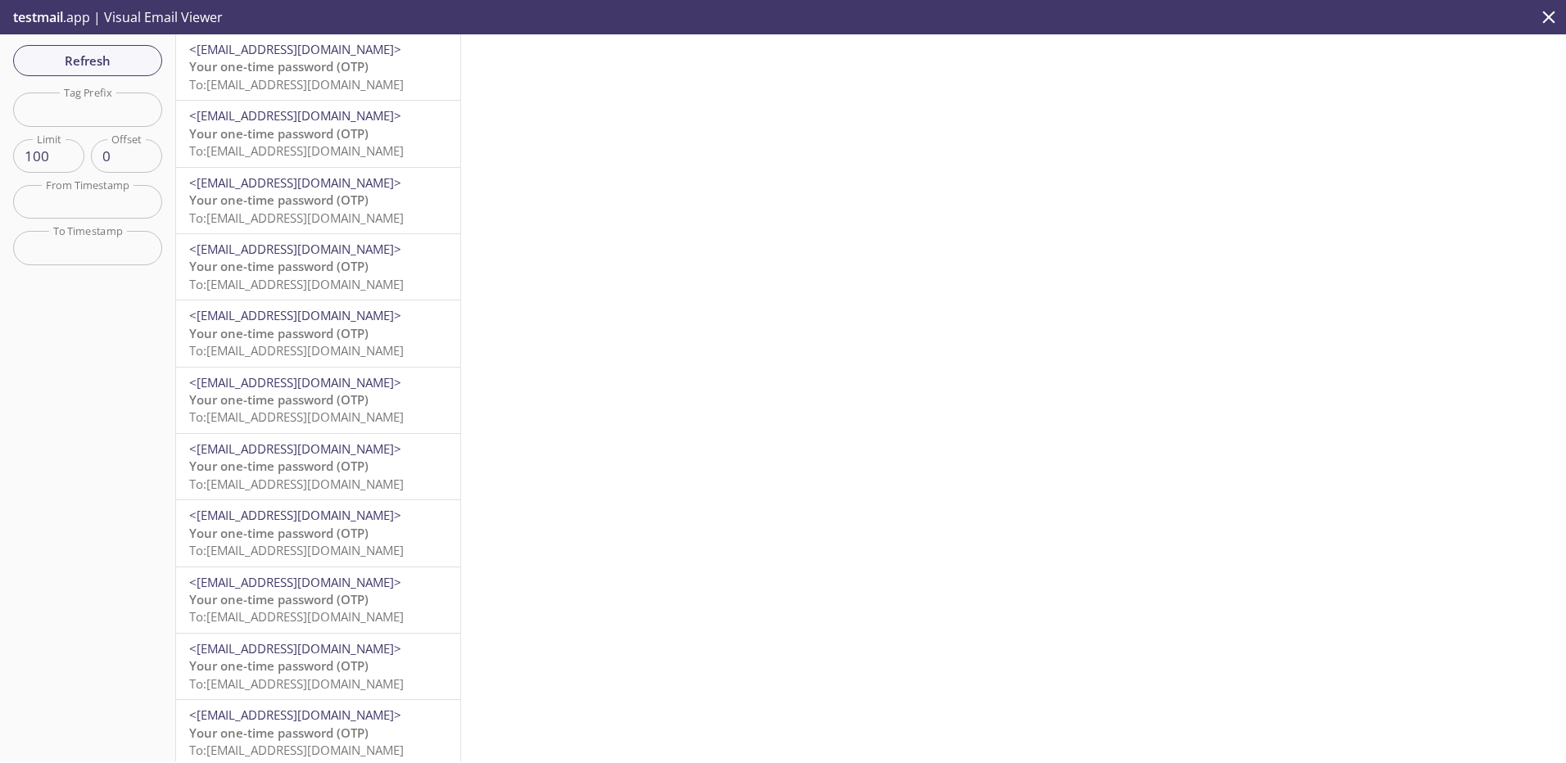
click at [326, 78] on span "To: performance.nzrnbssr@inbox.testmail.app" at bounding box center [296, 84] width 215 height 16
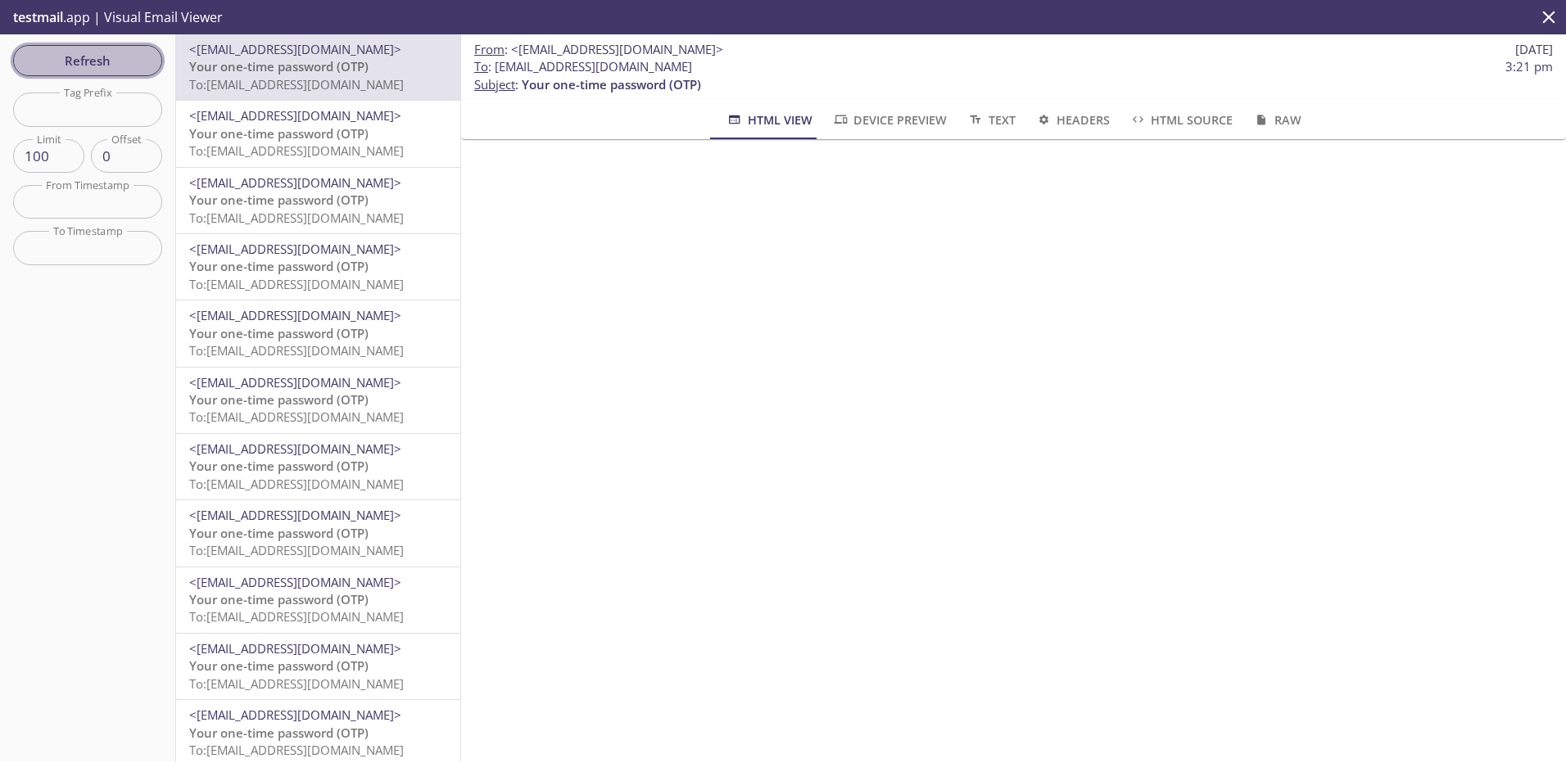
click at [93, 60] on span "Refresh" at bounding box center [87, 60] width 123 height 21
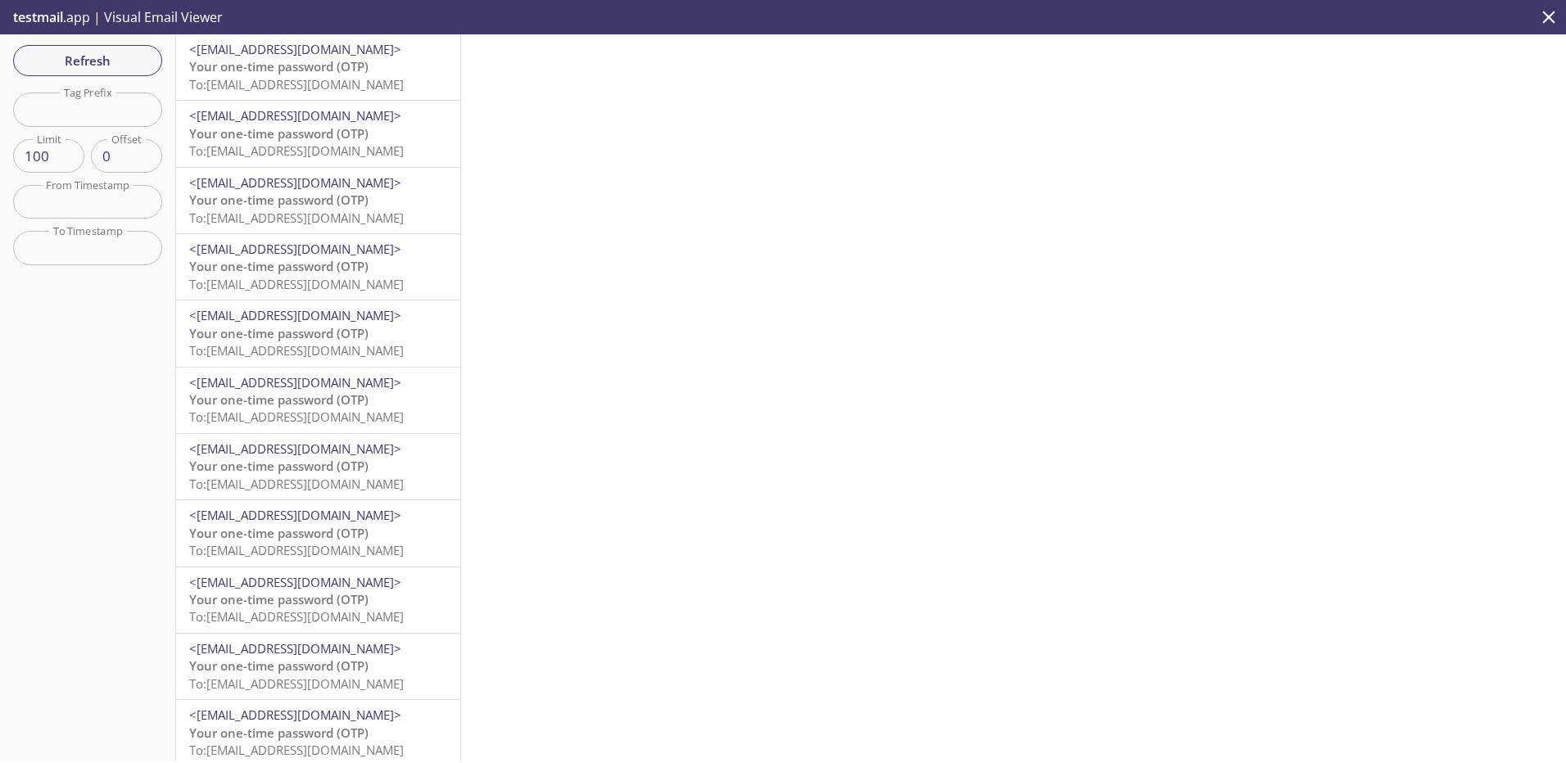
click at [367, 89] on span "To: performance.yvskymvw@inbox.testmail.app" at bounding box center [296, 84] width 215 height 16
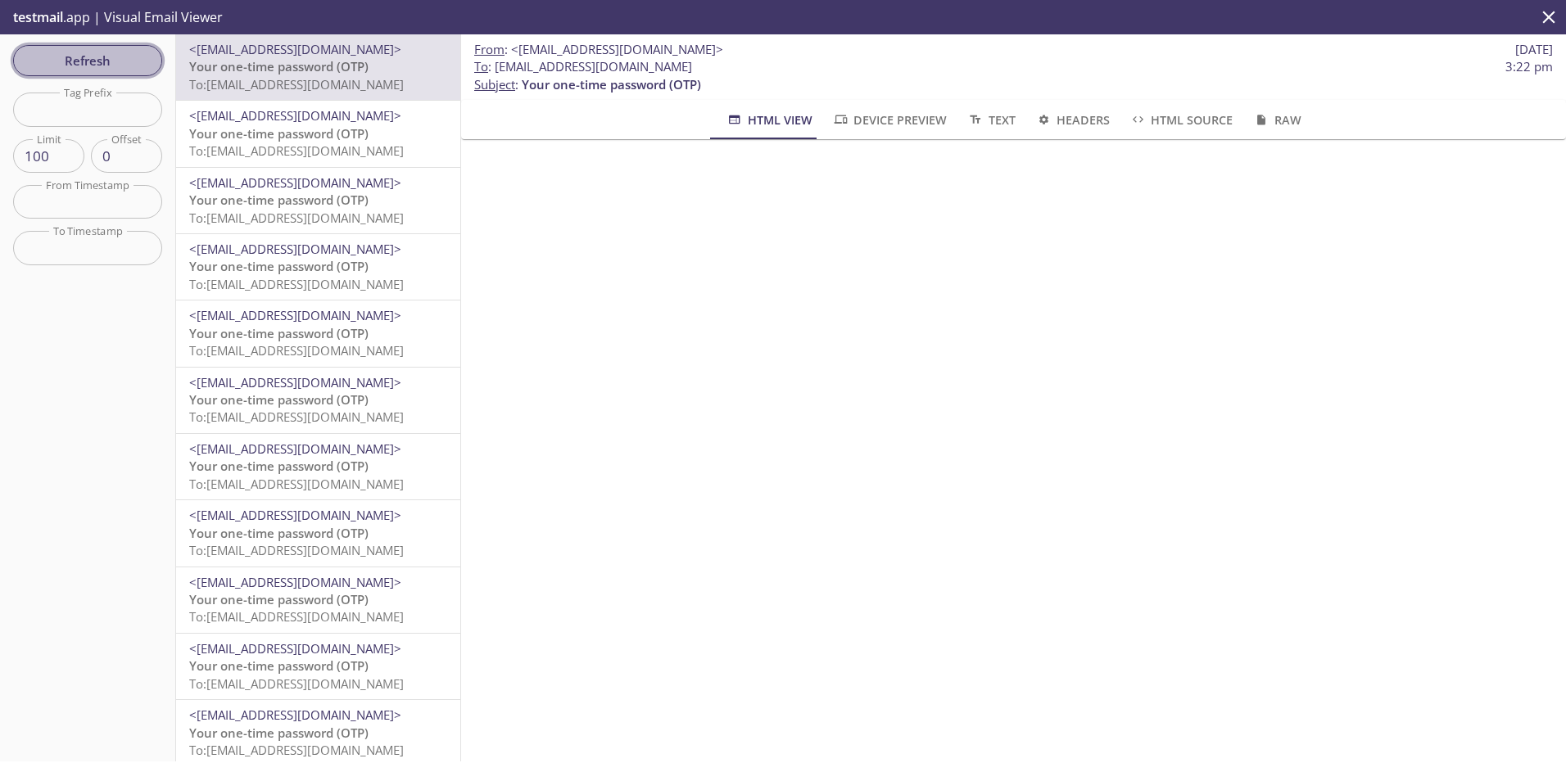
click at [94, 46] on button "Refresh" at bounding box center [87, 60] width 149 height 31
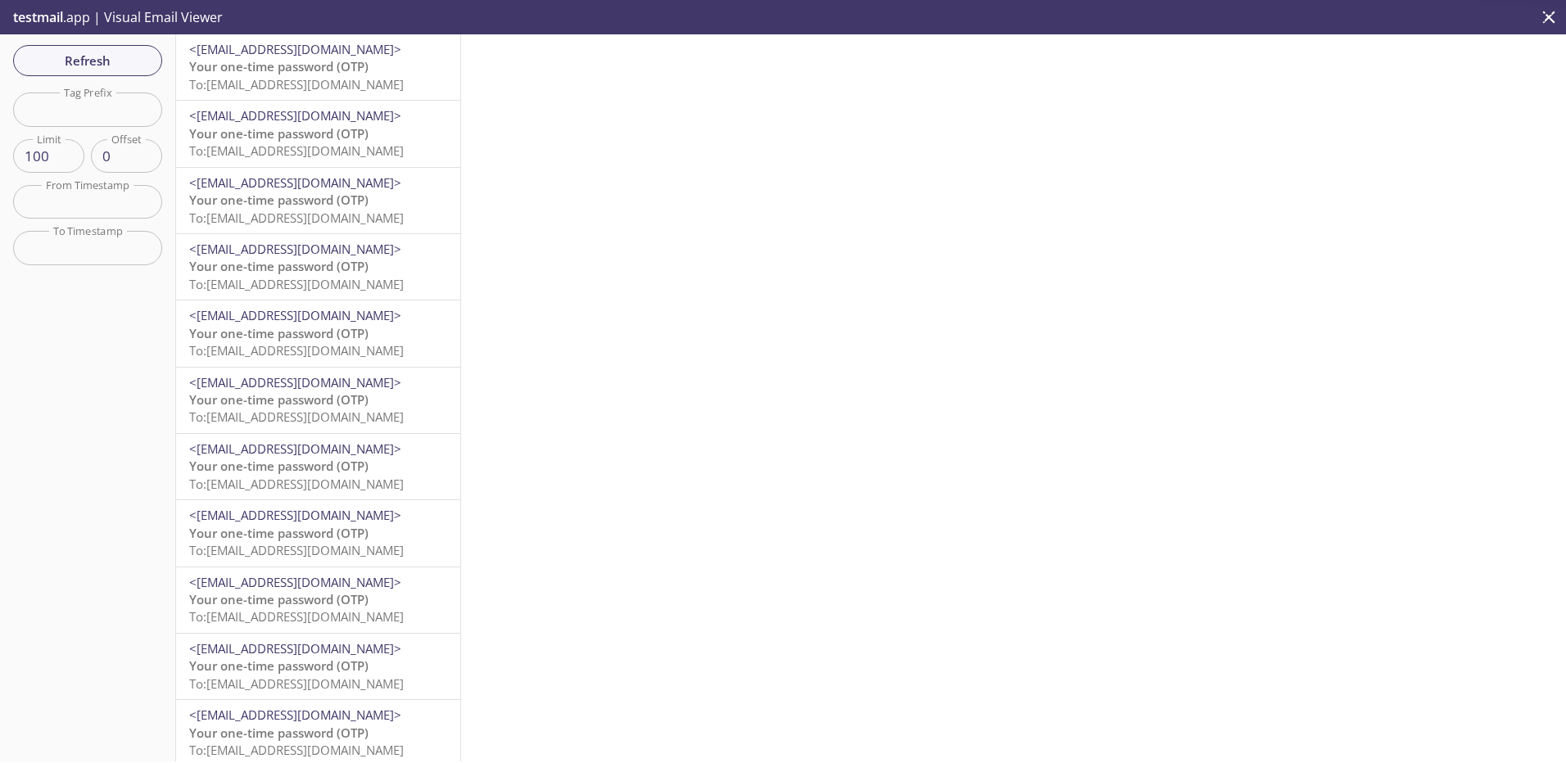
click at [339, 71] on span "Your one-time password (OTP)" at bounding box center [278, 66] width 179 height 16
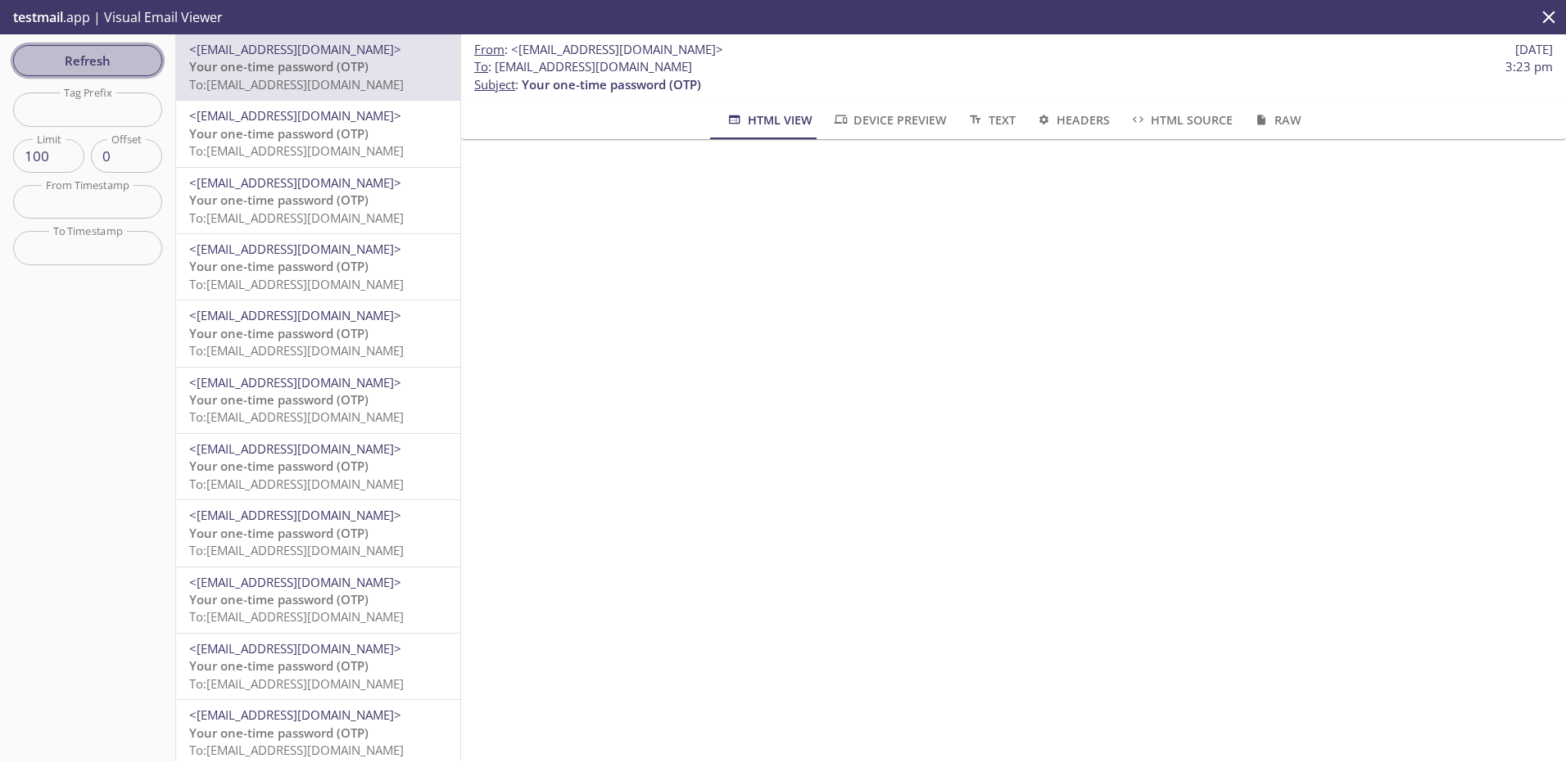
click at [135, 57] on span "Refresh" at bounding box center [87, 60] width 123 height 21
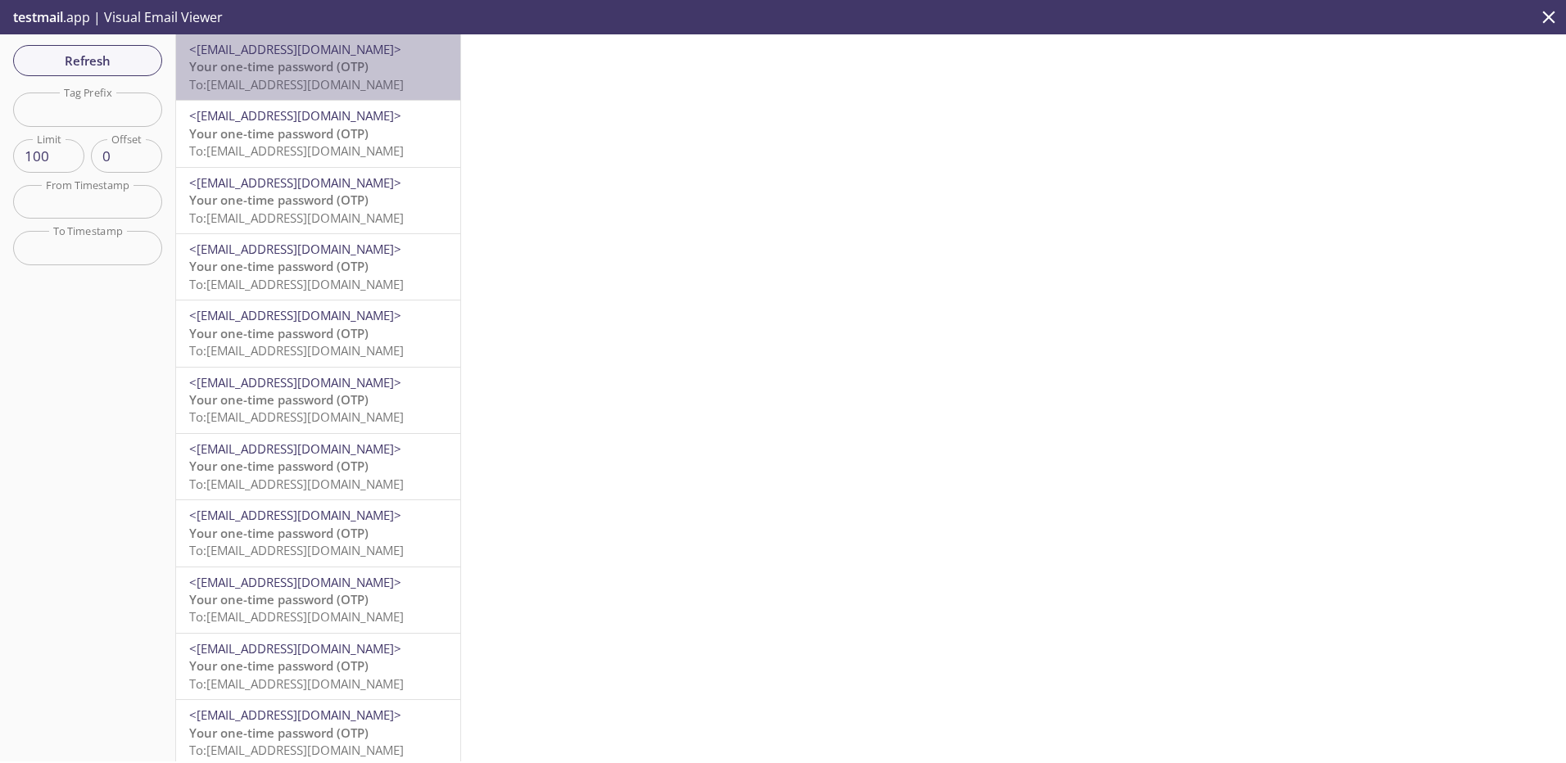
click at [385, 79] on span "To: performance.twwajbze@inbox.testmail.app" at bounding box center [296, 84] width 215 height 16
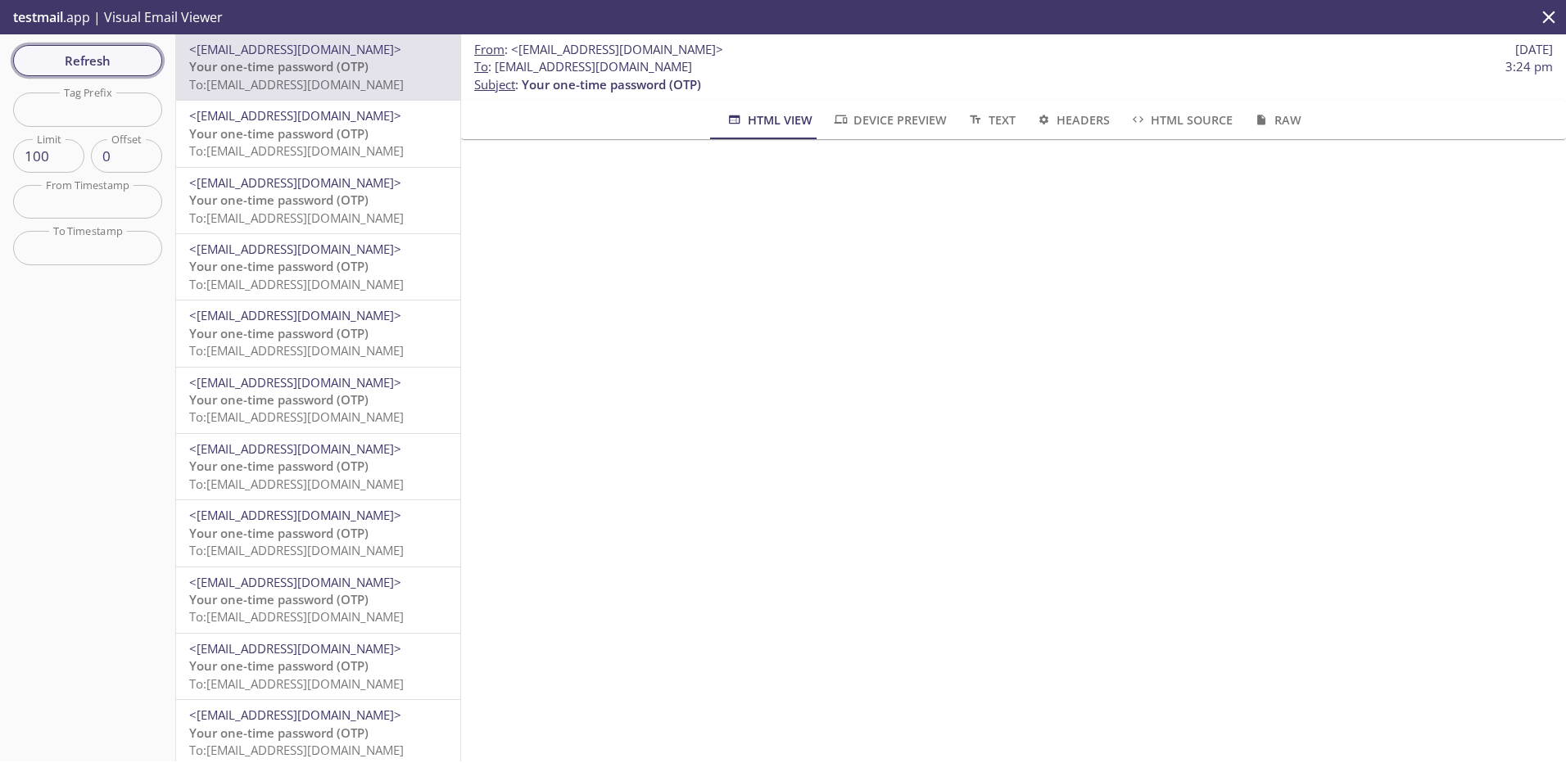
click at [150, 66] on button "Refresh" at bounding box center [87, 60] width 149 height 31
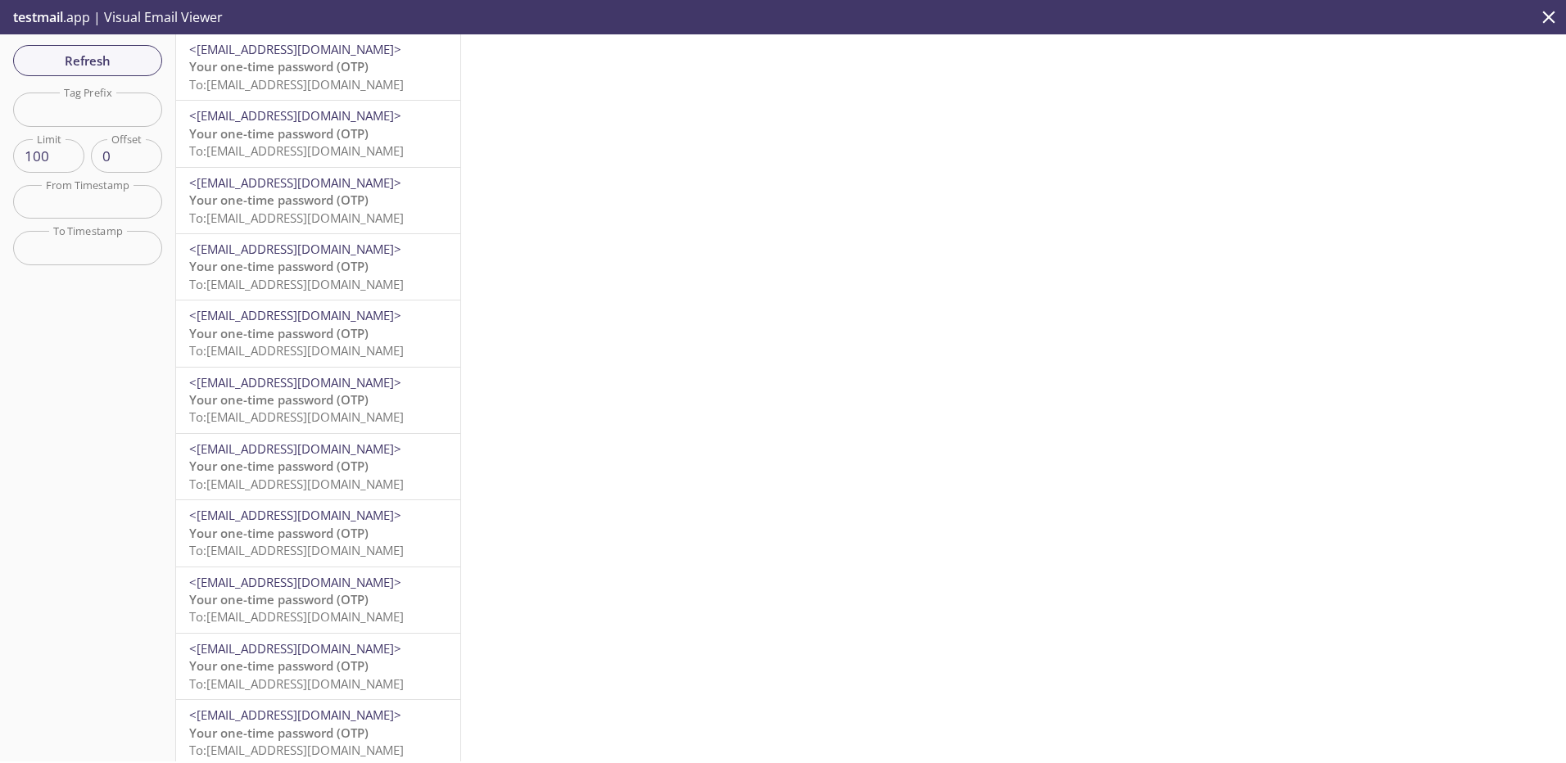
click at [350, 81] on span "To: performance.yabebmmj@inbox.testmail.app" at bounding box center [296, 84] width 215 height 16
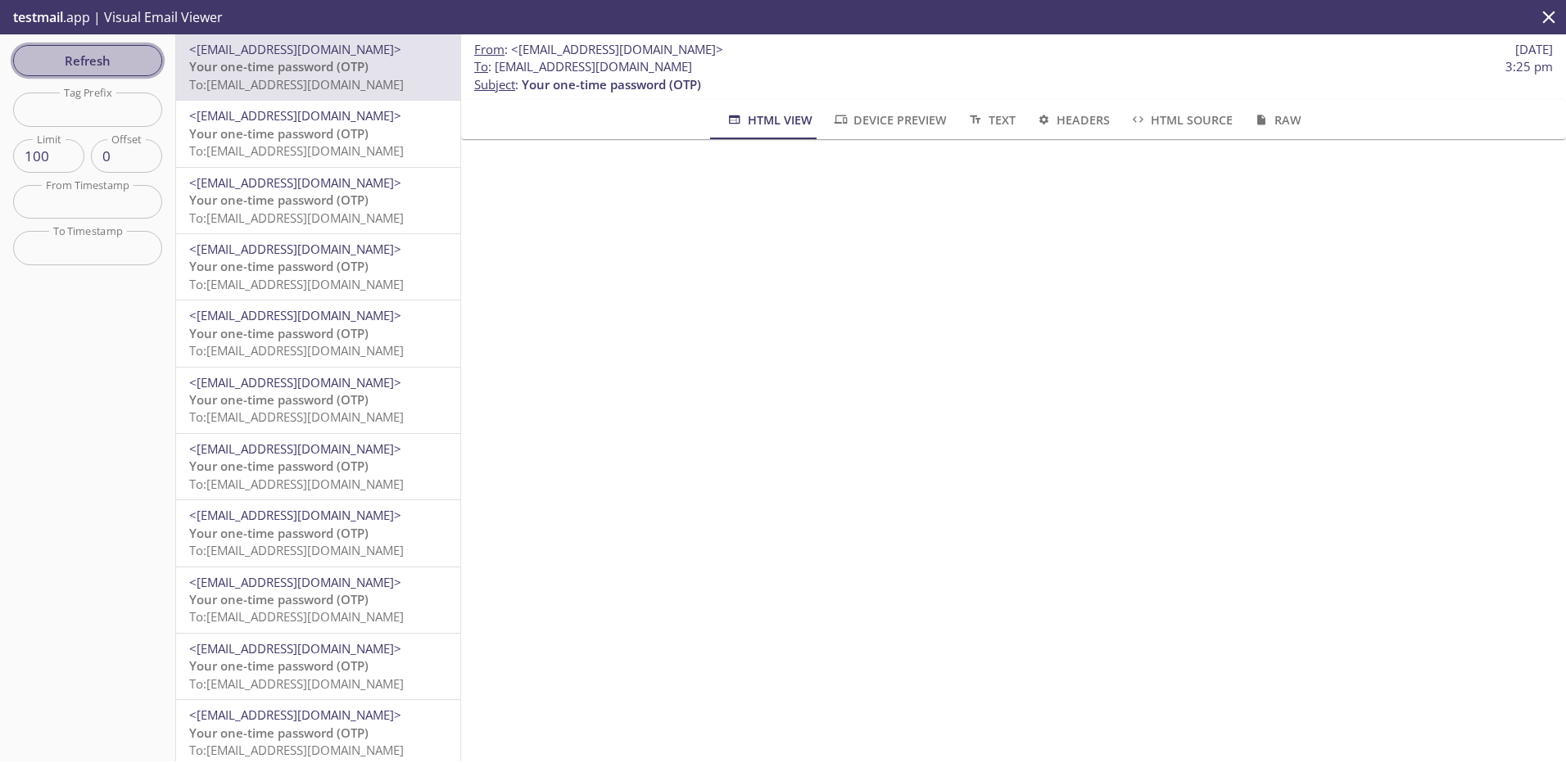
click at [75, 60] on span "Refresh" at bounding box center [87, 60] width 123 height 21
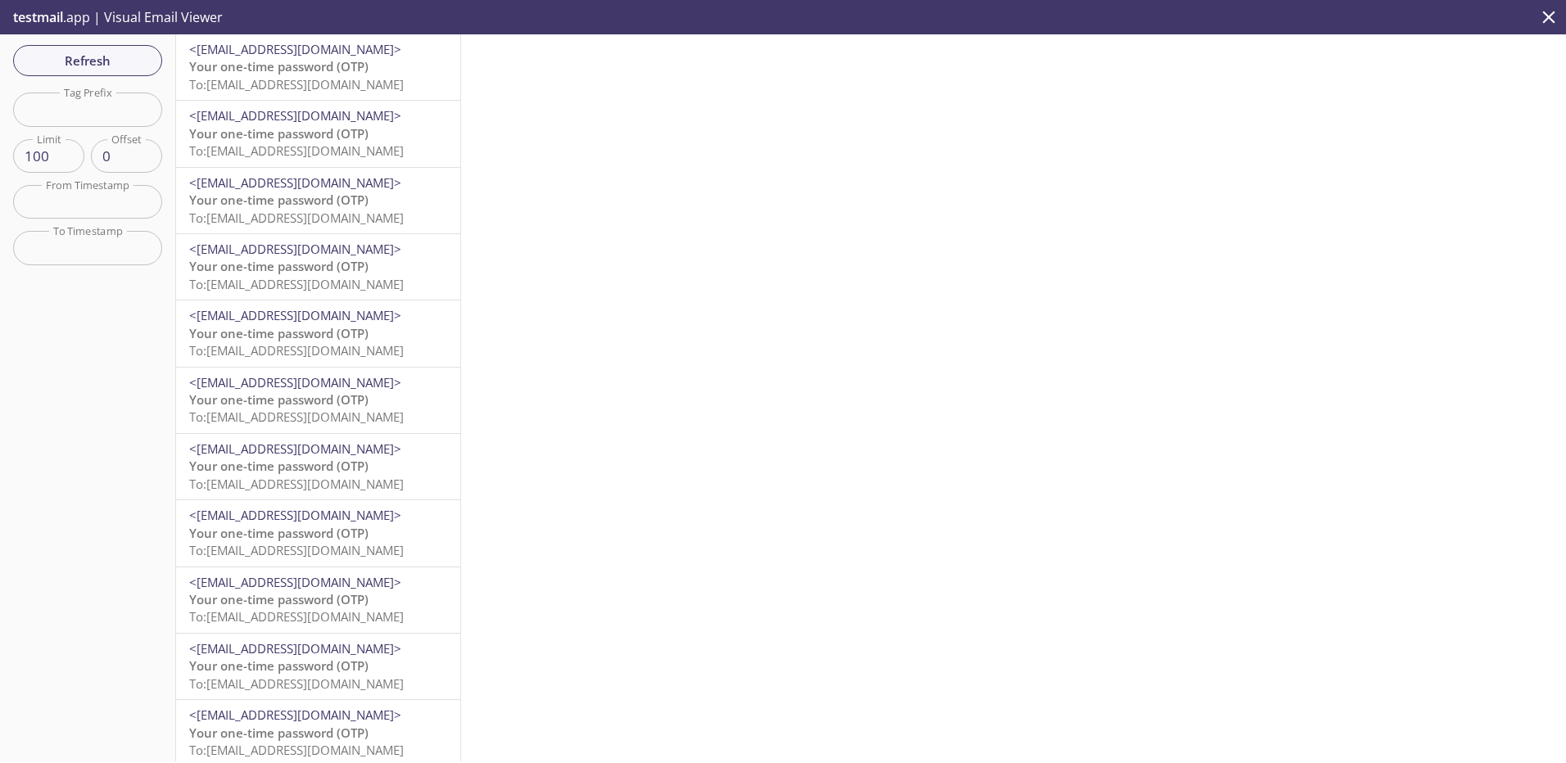
click at [371, 82] on span "To: performance.xhmbordx@inbox.testmail.app" at bounding box center [296, 84] width 215 height 16
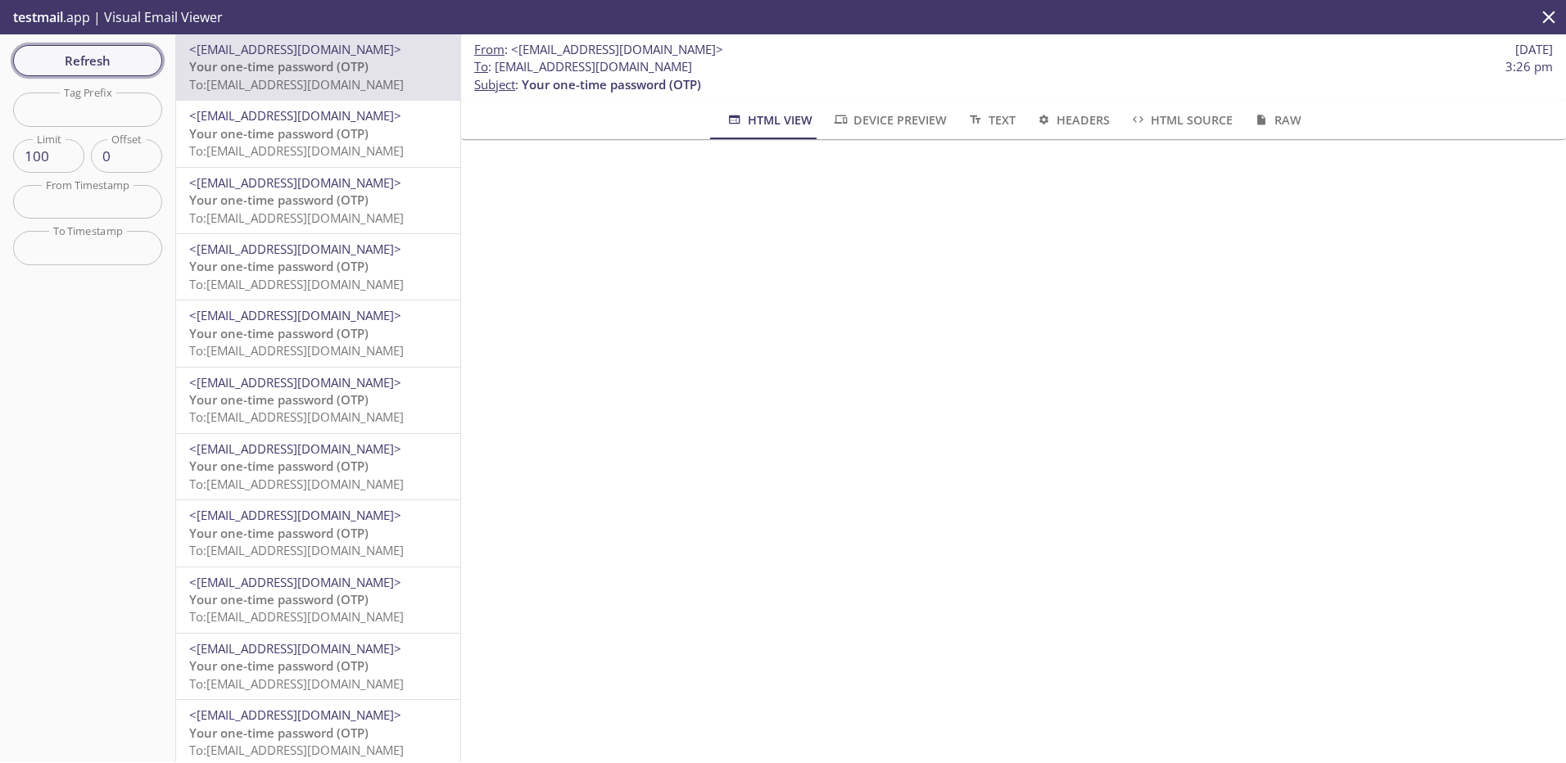
click at [100, 52] on span "Refresh" at bounding box center [87, 60] width 123 height 21
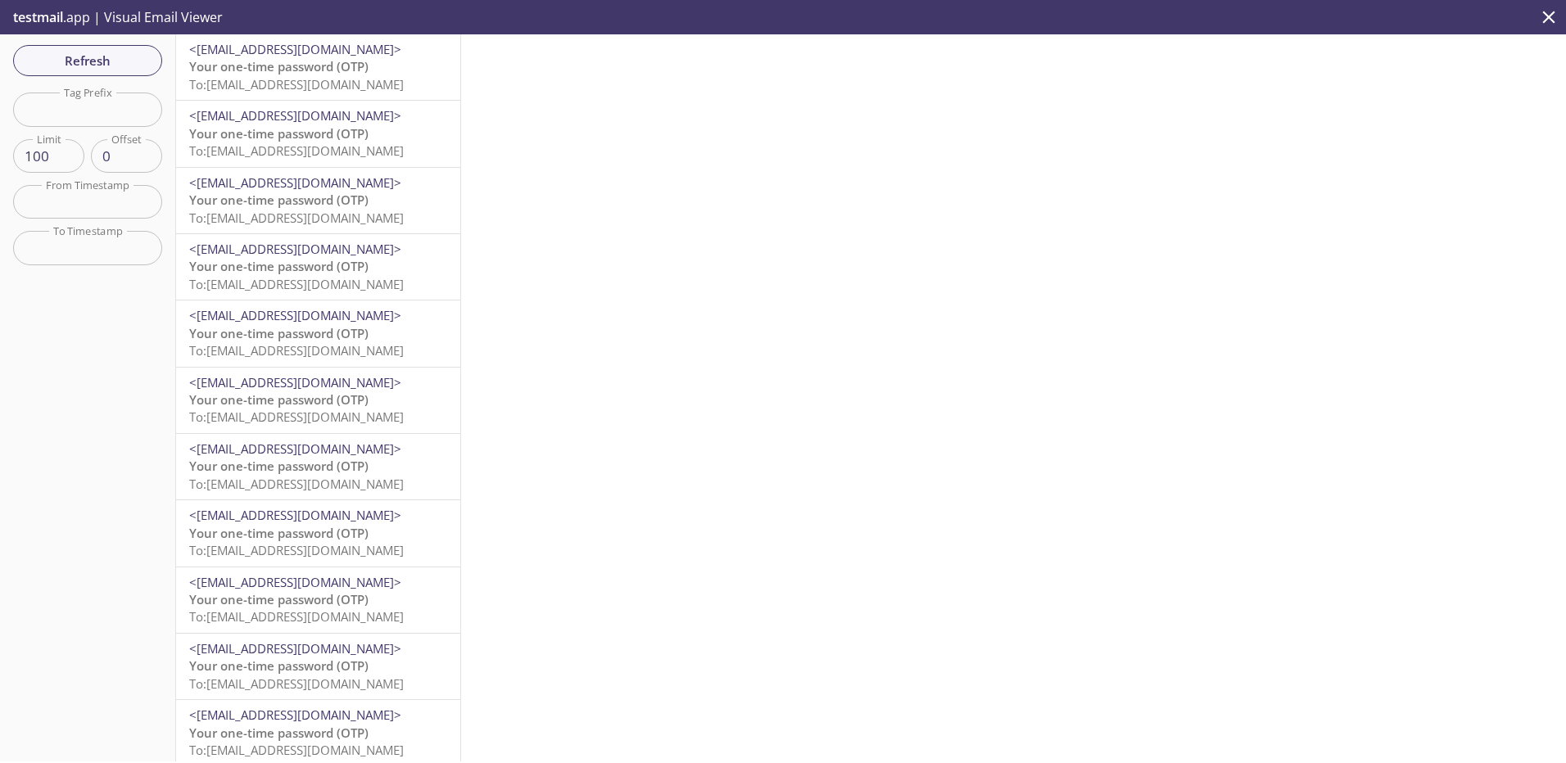
click at [361, 71] on span "Your one-time password (OTP)" at bounding box center [278, 66] width 179 height 16
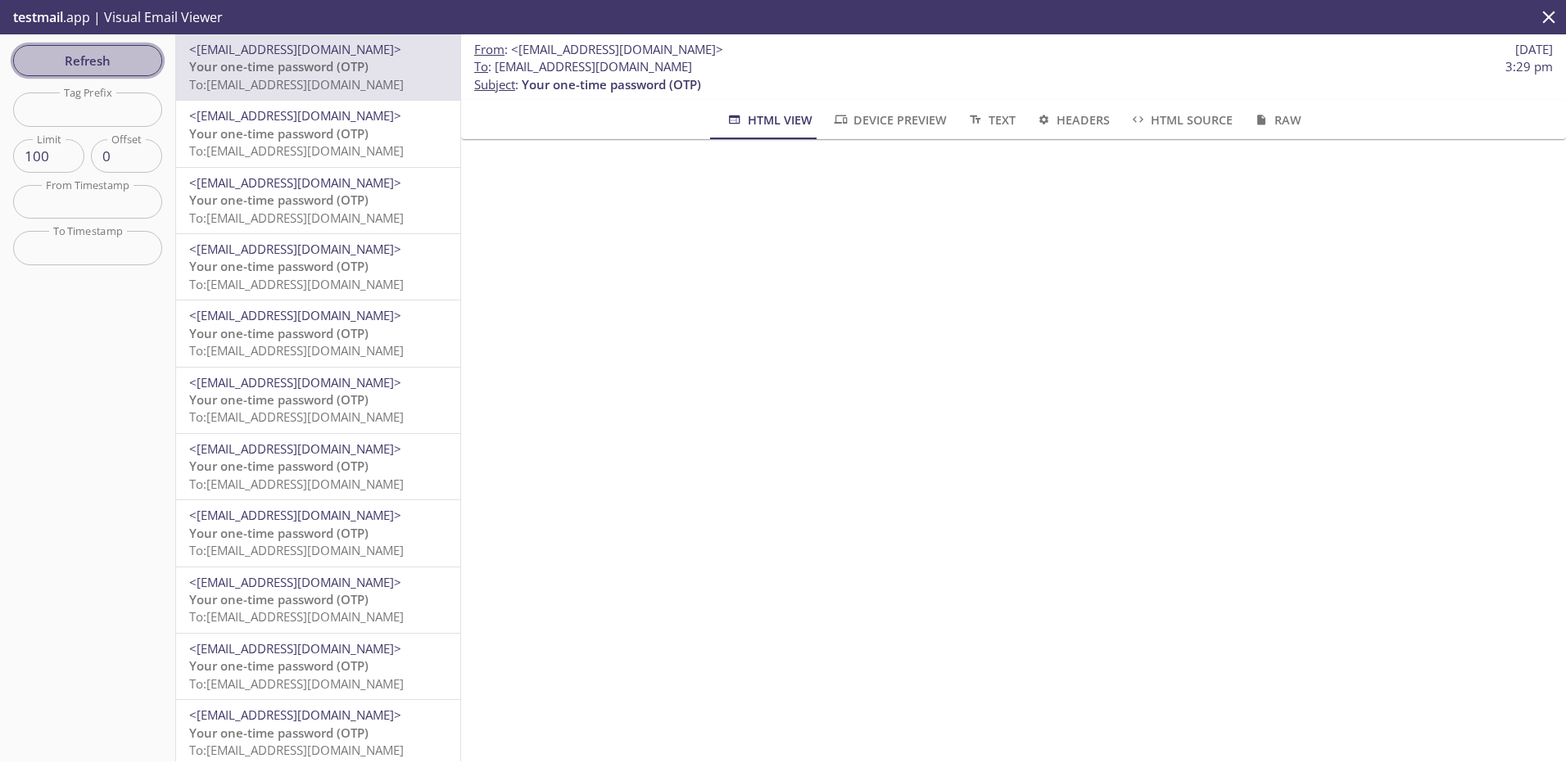
click at [115, 57] on span "Refresh" at bounding box center [87, 60] width 123 height 21
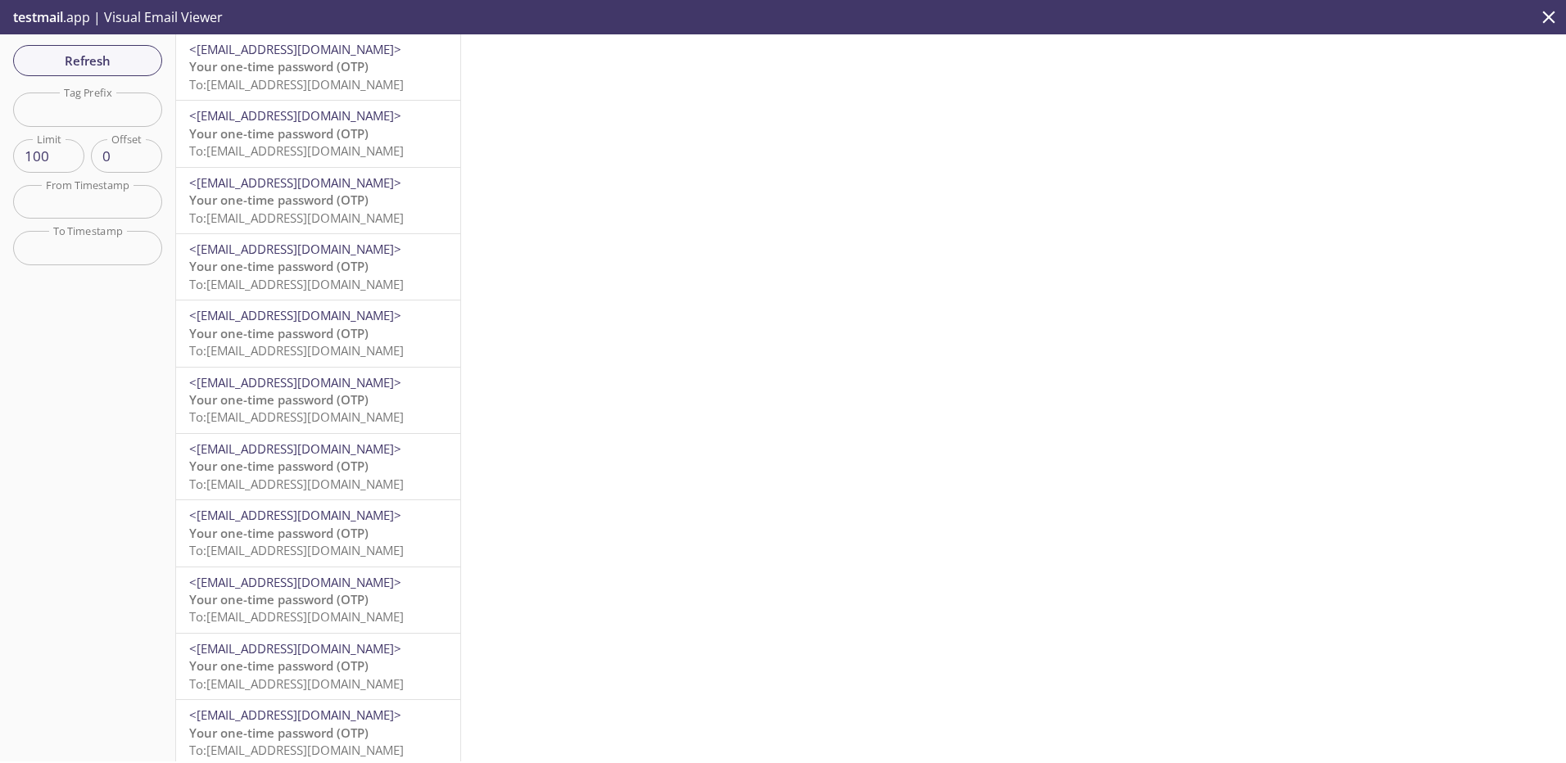
click at [364, 72] on span "Your one-time password (OTP)" at bounding box center [278, 66] width 179 height 16
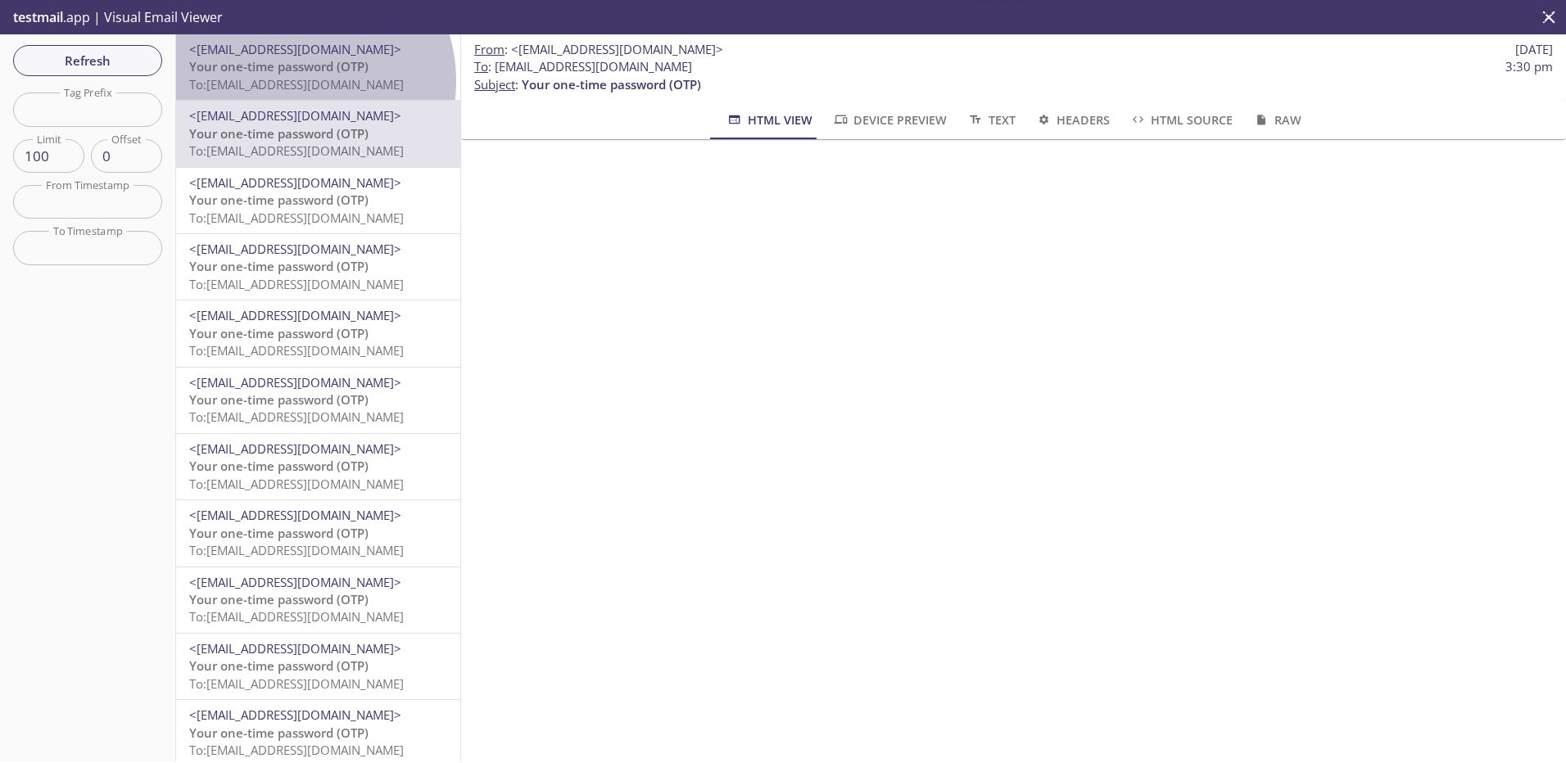
click at [294, 81] on span "To: [EMAIL_ADDRESS][DOMAIN_NAME]" at bounding box center [296, 84] width 215 height 16
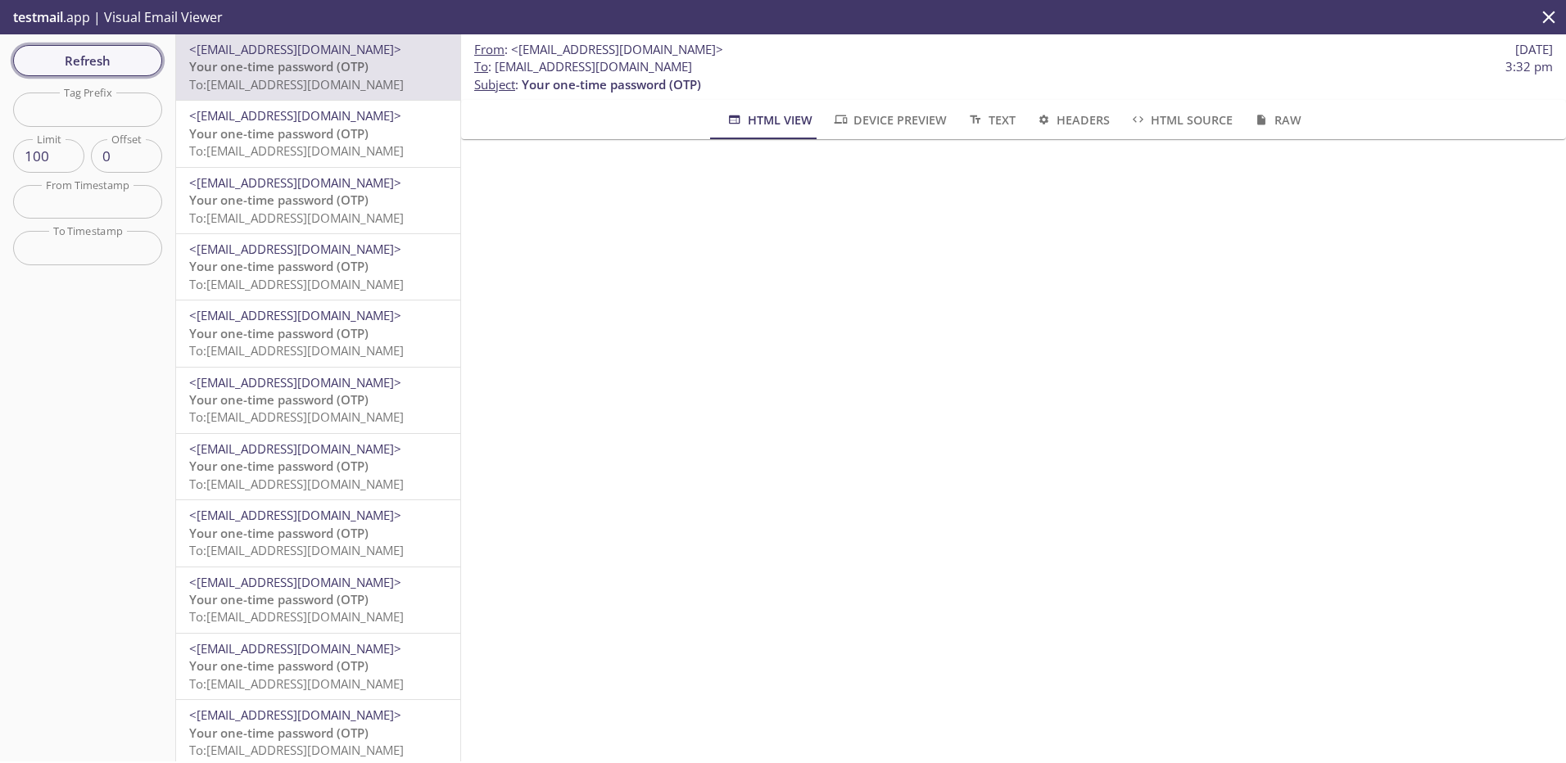
click at [85, 62] on span "Refresh" at bounding box center [87, 60] width 123 height 21
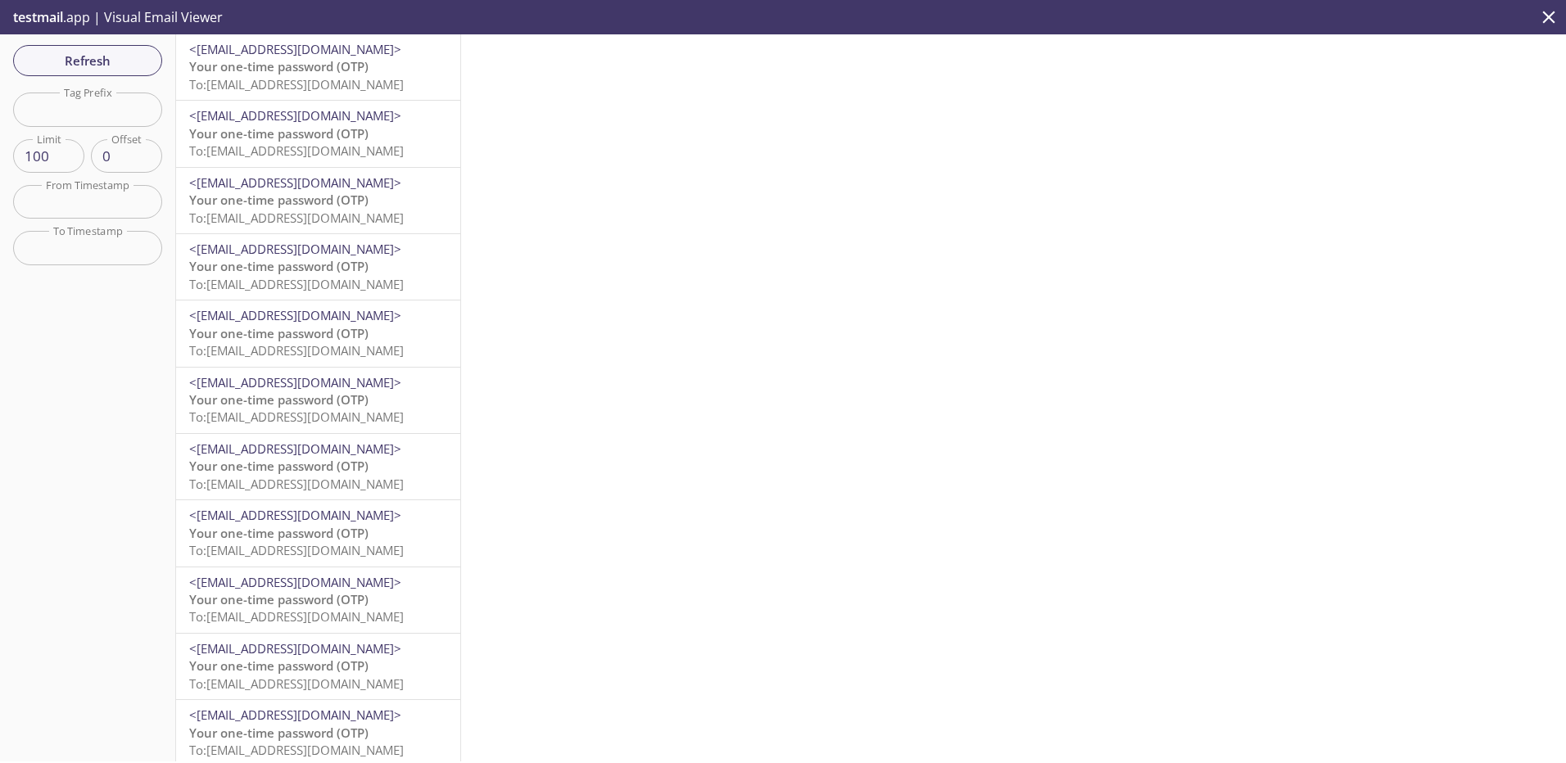
click at [320, 81] on span "To: [EMAIL_ADDRESS][DOMAIN_NAME]" at bounding box center [296, 84] width 215 height 16
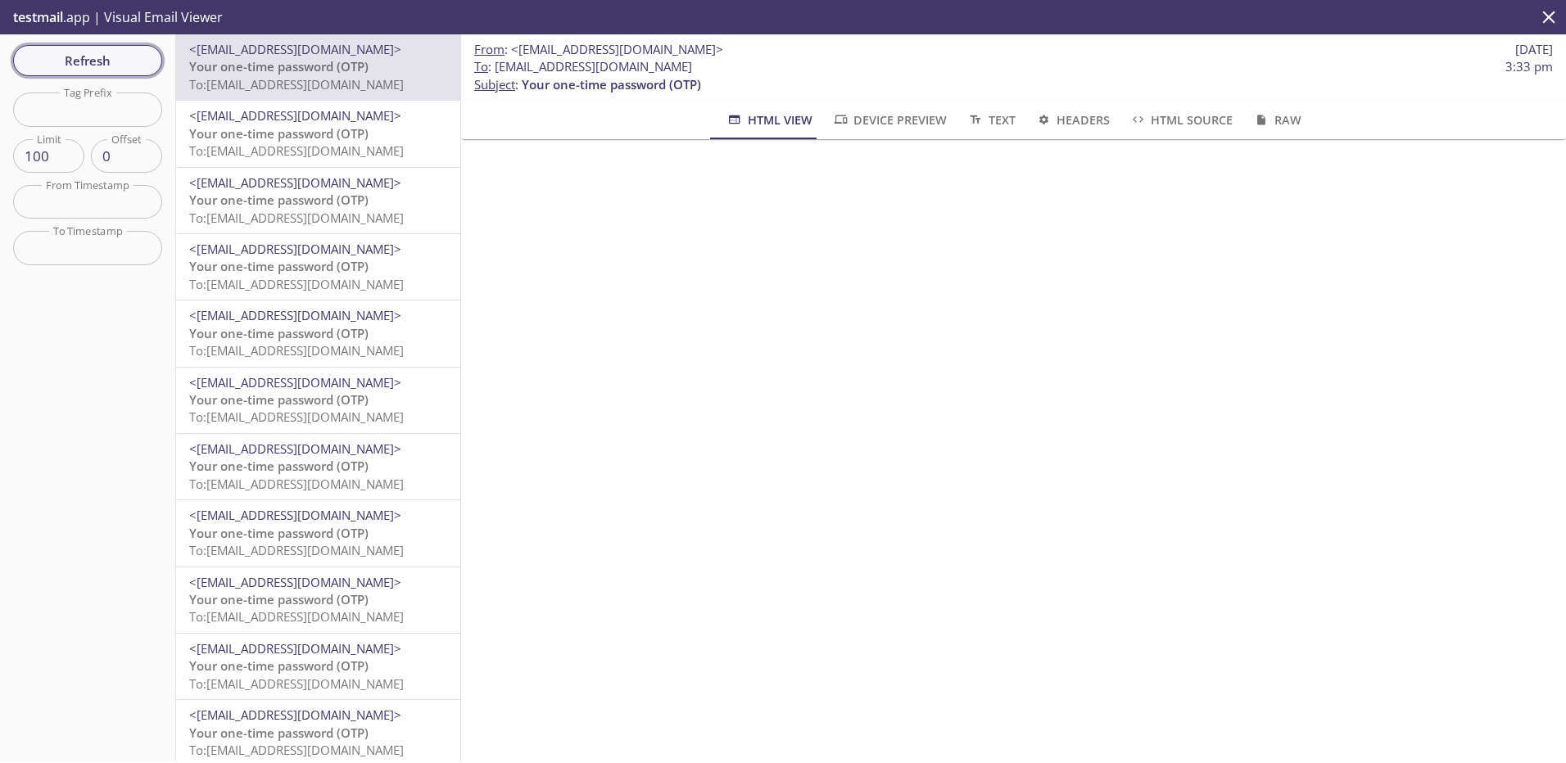
click at [81, 70] on span "Refresh" at bounding box center [87, 60] width 123 height 21
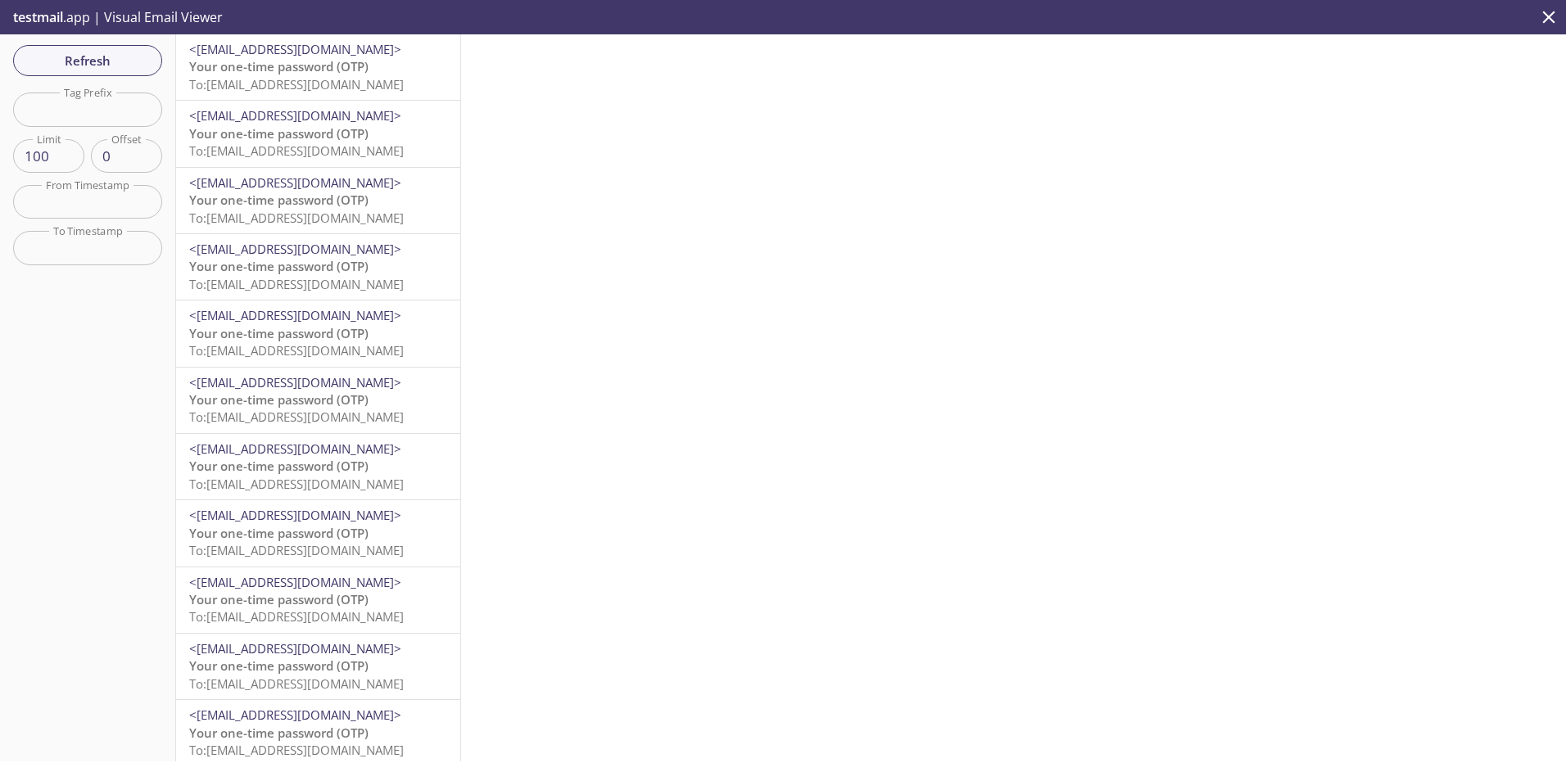
click at [276, 70] on span "Your one-time password (OTP)" at bounding box center [278, 66] width 179 height 16
